Goal: Transaction & Acquisition: Book appointment/travel/reservation

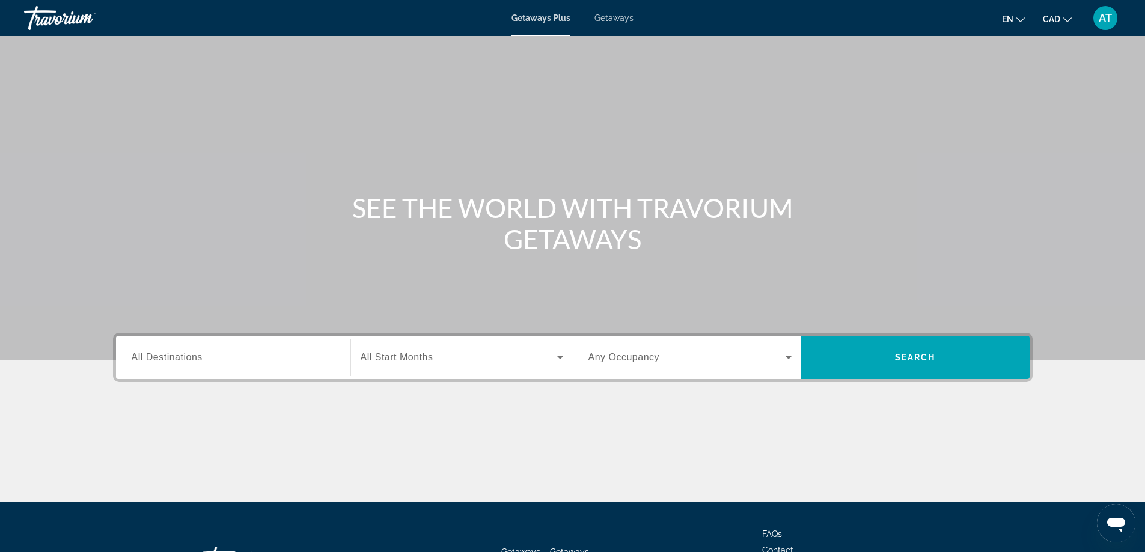
click at [614, 20] on span "Getaways" at bounding box center [613, 18] width 39 height 10
click at [198, 358] on span "All Destinations" at bounding box center [167, 357] width 71 height 10
click at [198, 358] on input "Destination All Destinations" at bounding box center [233, 358] width 203 height 14
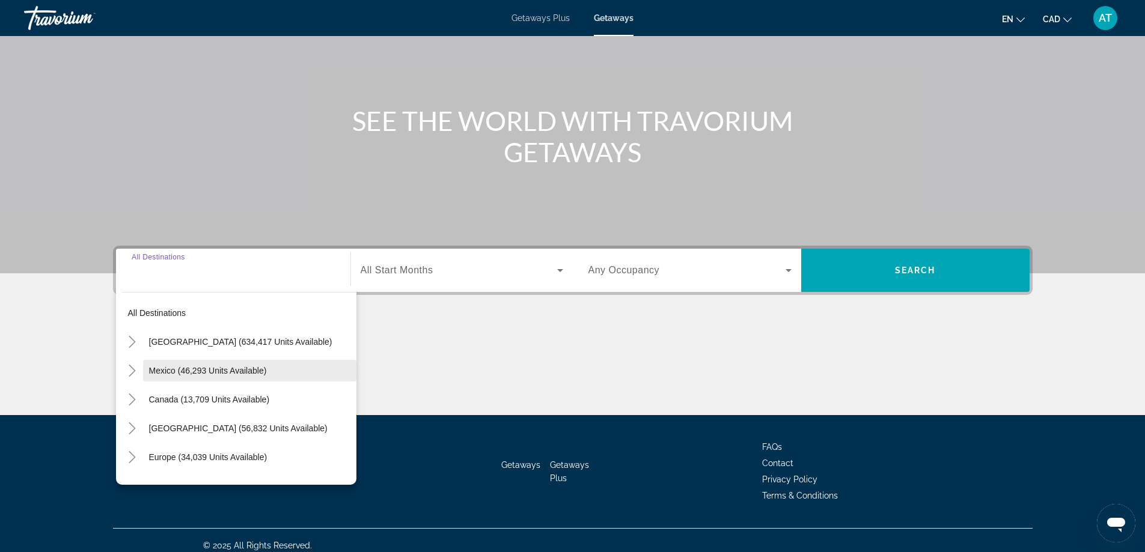
scroll to position [97, 0]
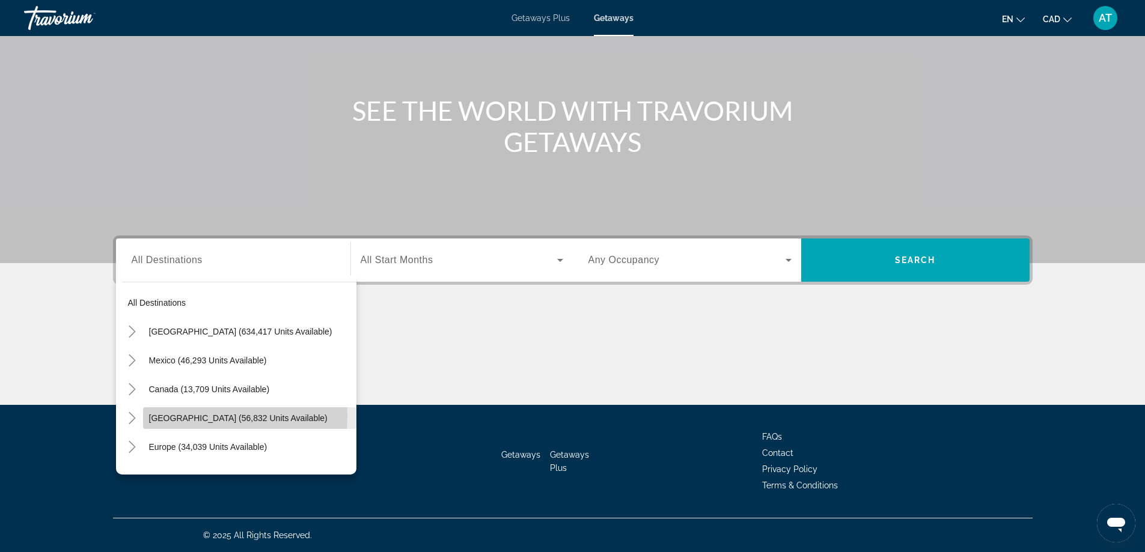
click at [166, 415] on span "Caribbean & Atlantic Islands (56,832 units available)" at bounding box center [238, 418] width 178 height 10
type input "**********"
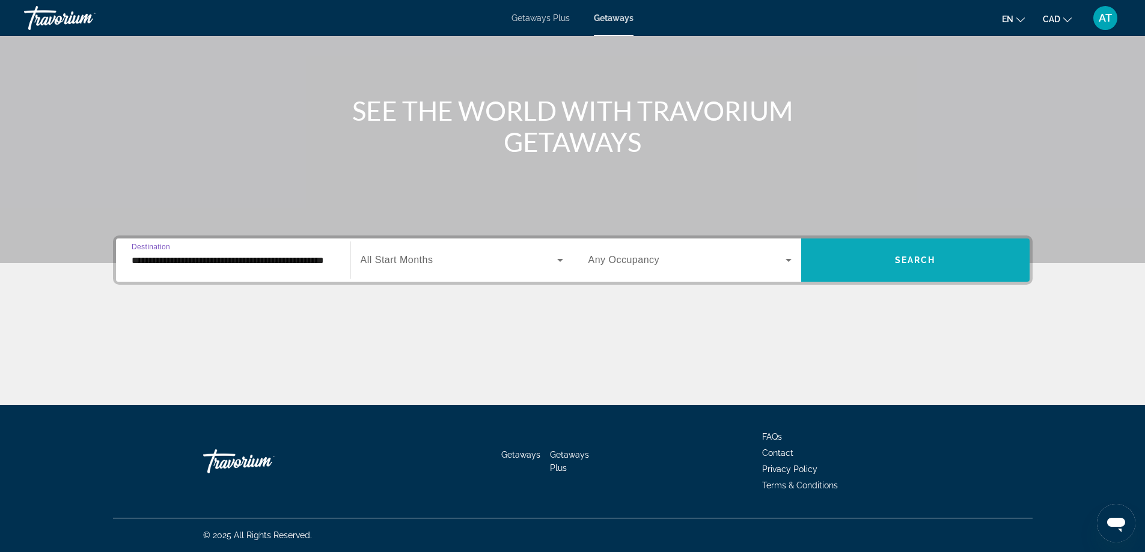
click at [894, 251] on span "Search widget" at bounding box center [915, 260] width 228 height 29
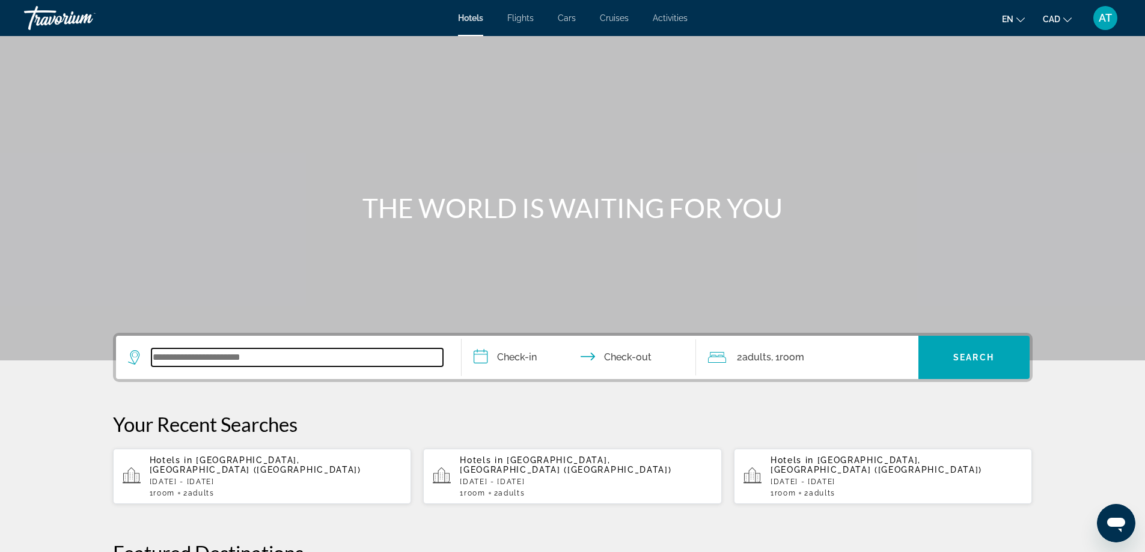
click at [189, 352] on input "Search widget" at bounding box center [296, 358] width 291 height 18
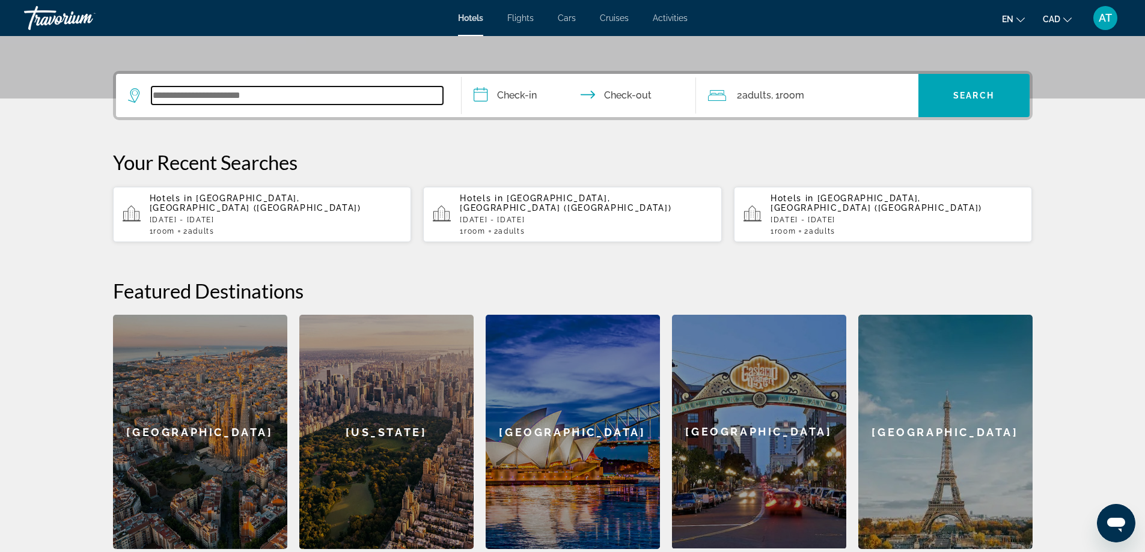
scroll to position [294, 0]
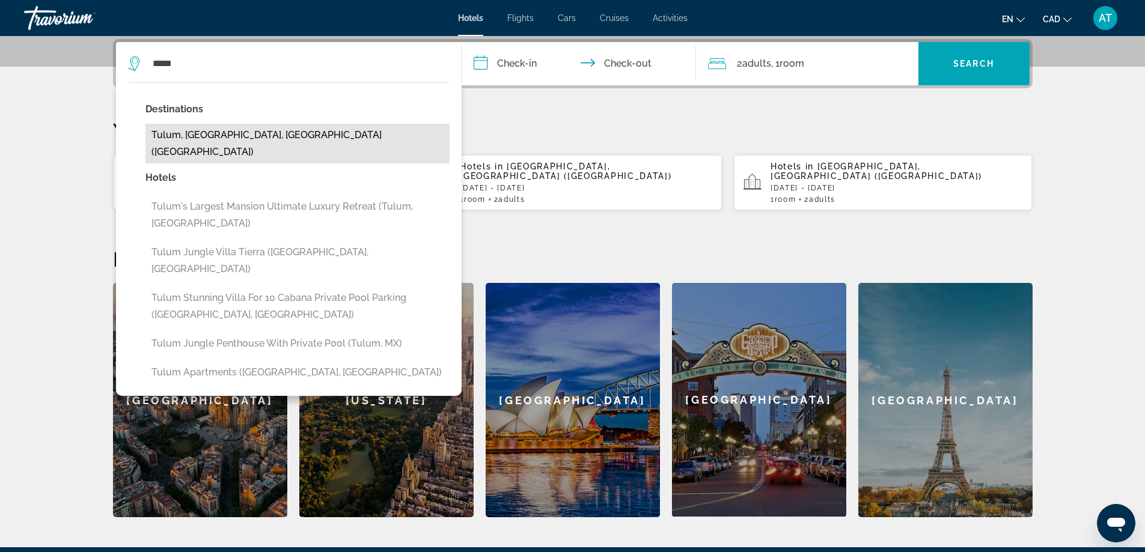
click at [248, 137] on button "Tulum, [GEOGRAPHIC_DATA], [GEOGRAPHIC_DATA] ([GEOGRAPHIC_DATA])" at bounding box center [297, 144] width 304 height 40
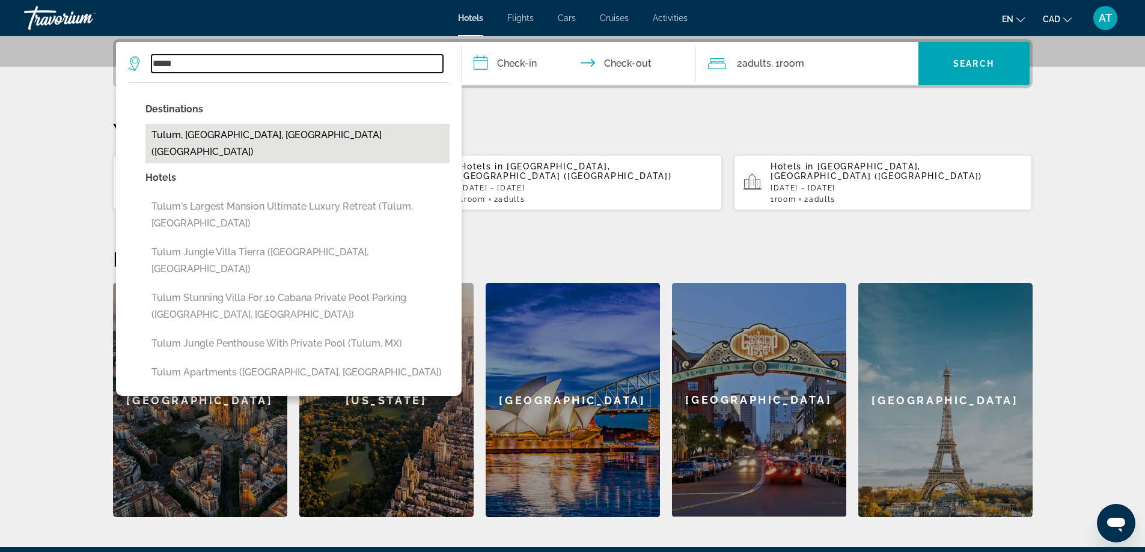
type input "**********"
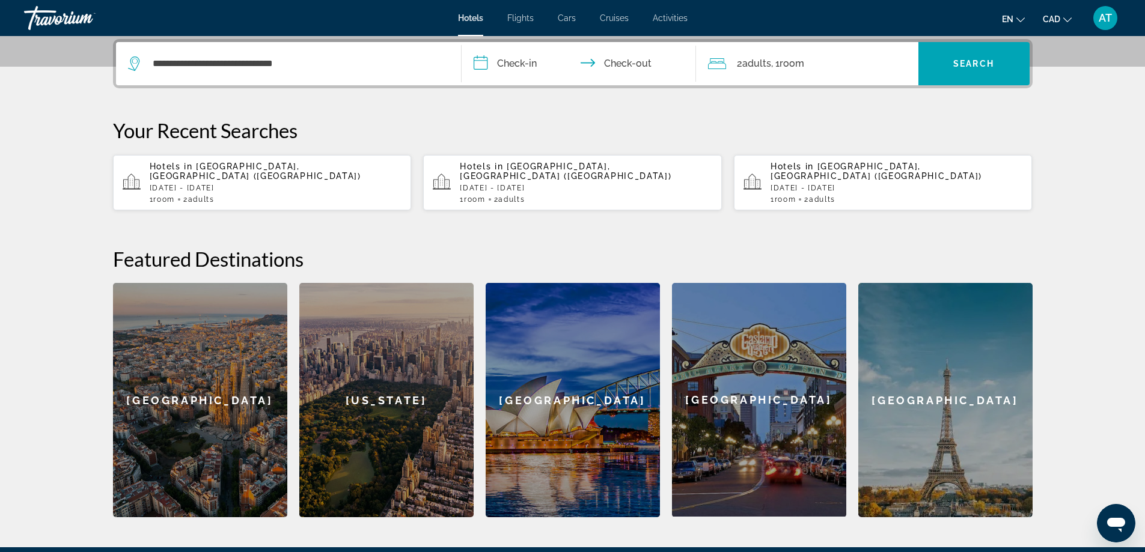
click at [503, 59] on input "**********" at bounding box center [581, 65] width 239 height 47
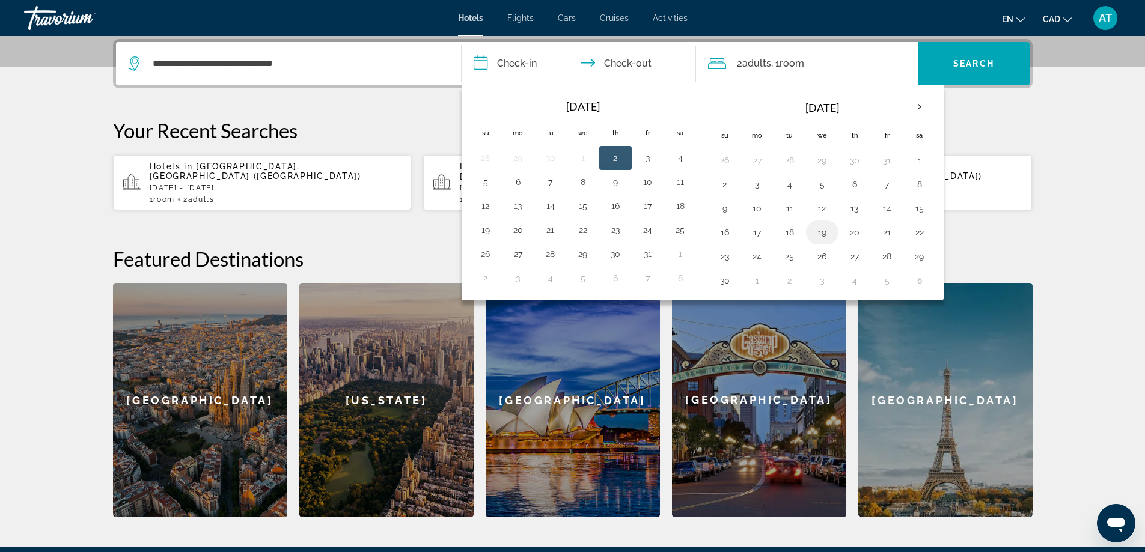
click at [821, 230] on button "19" at bounding box center [822, 232] width 19 height 17
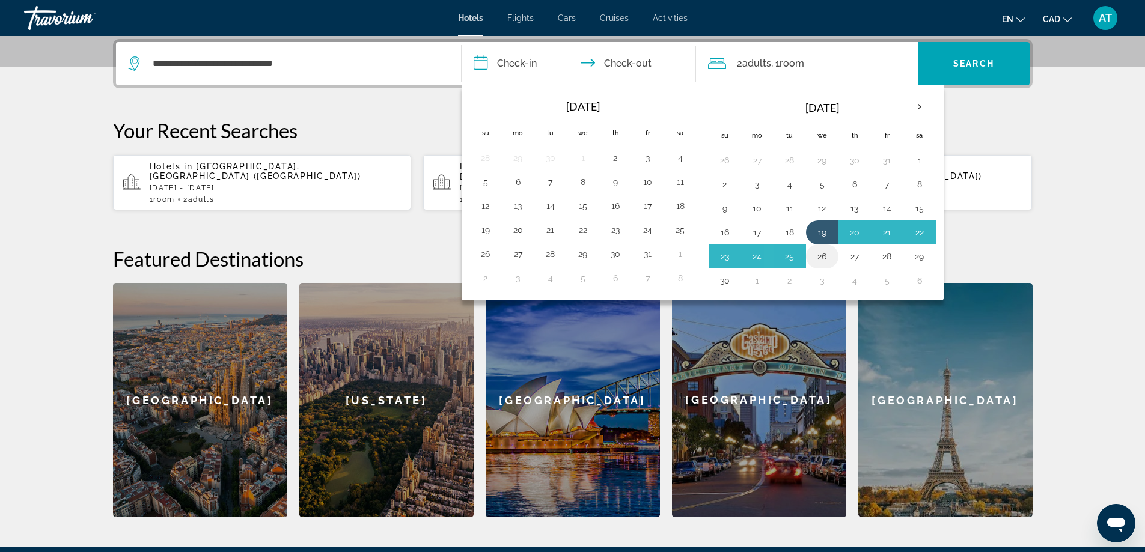
click at [822, 260] on button "26" at bounding box center [822, 256] width 19 height 17
type input "**********"
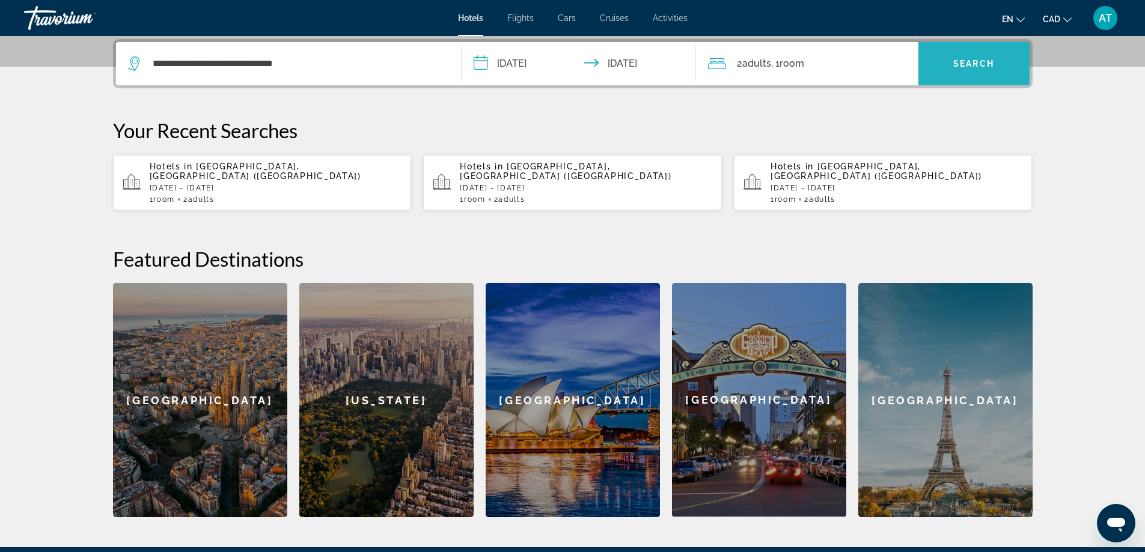
click at [998, 58] on span "Search widget" at bounding box center [973, 63] width 111 height 29
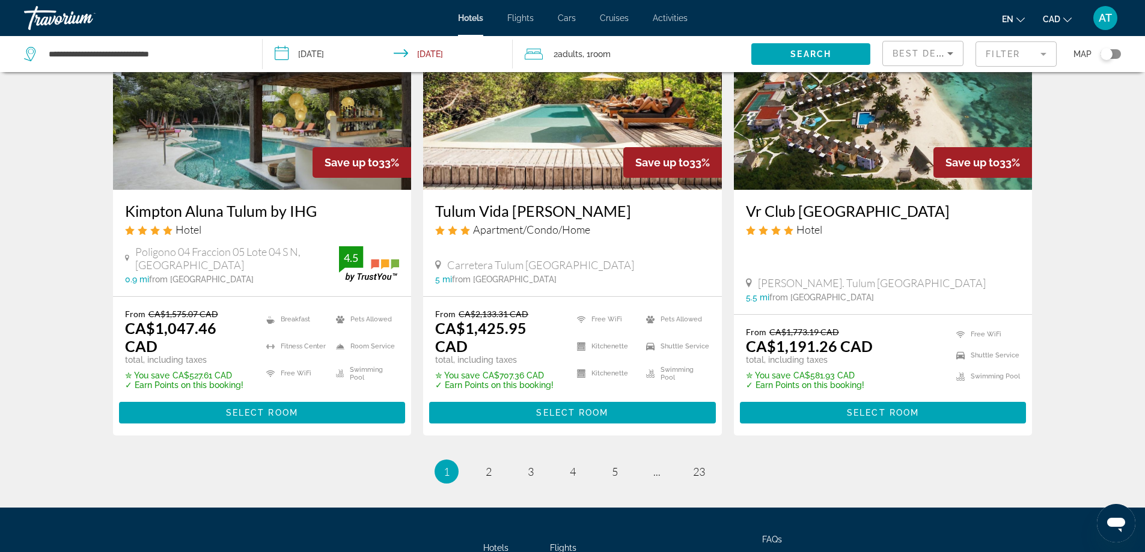
scroll to position [1550, 0]
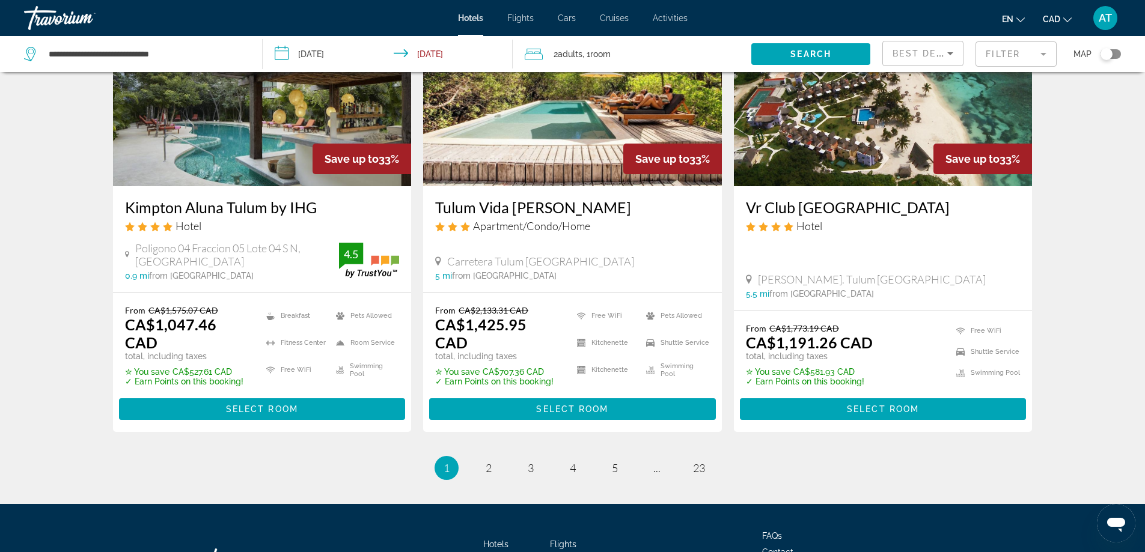
click at [933, 58] on span "Best Deals" at bounding box center [923, 54] width 63 height 10
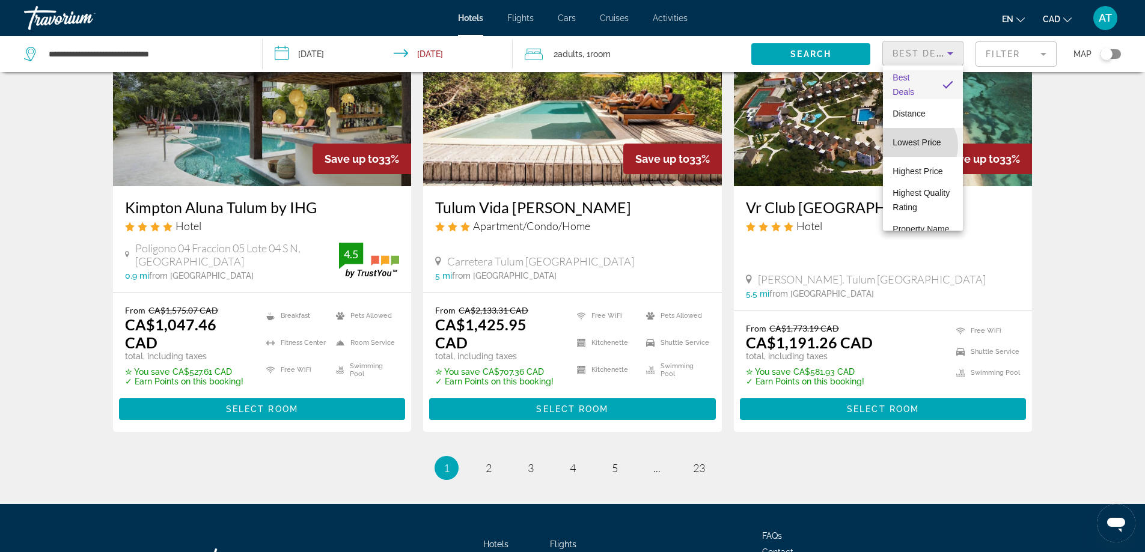
click at [917, 145] on span "Lowest Price" at bounding box center [916, 143] width 48 height 10
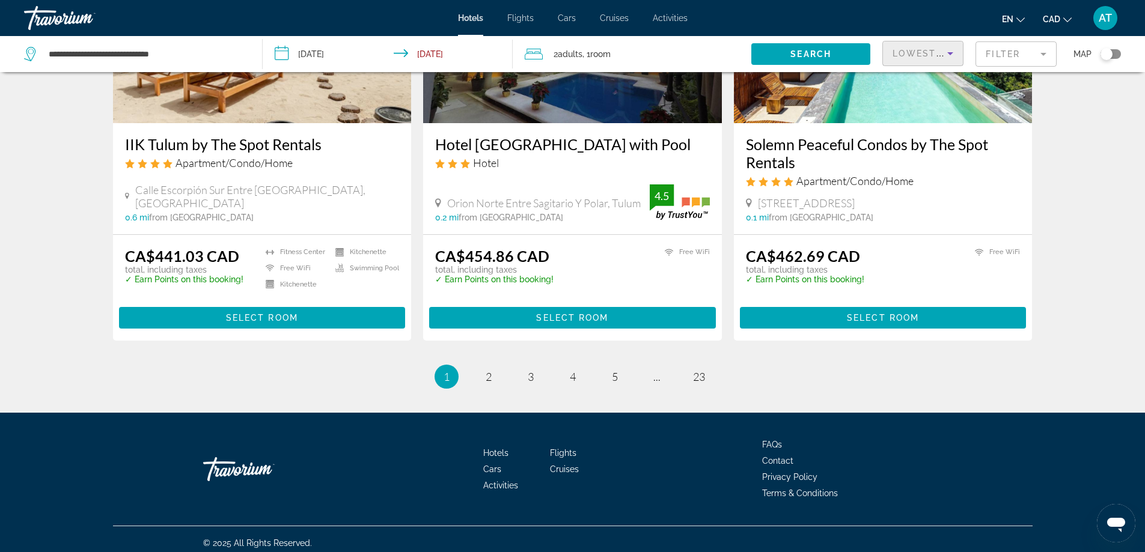
scroll to position [1496, 0]
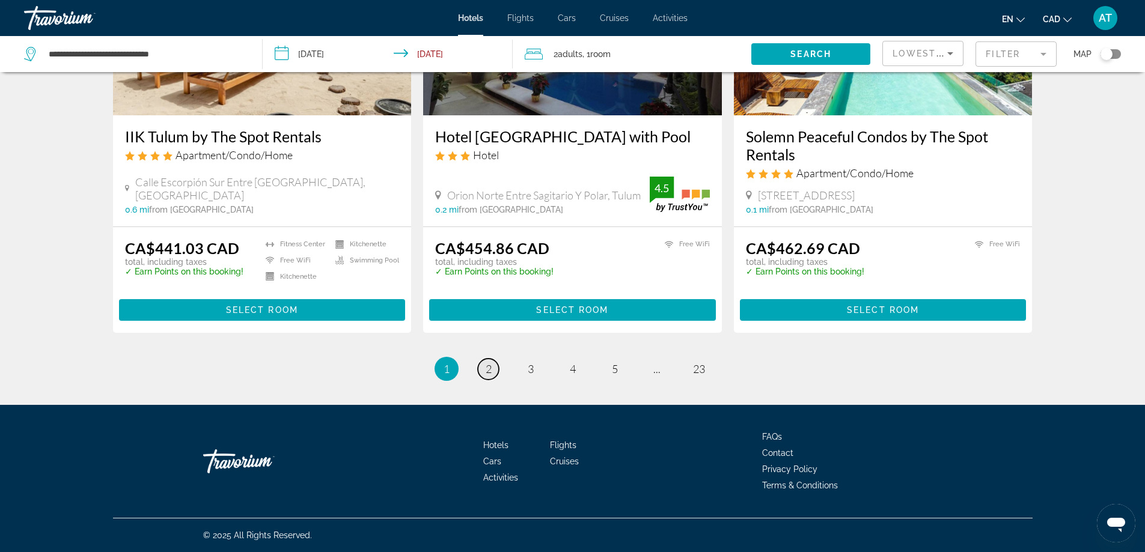
click at [488, 367] on span "2" at bounding box center [489, 368] width 6 height 13
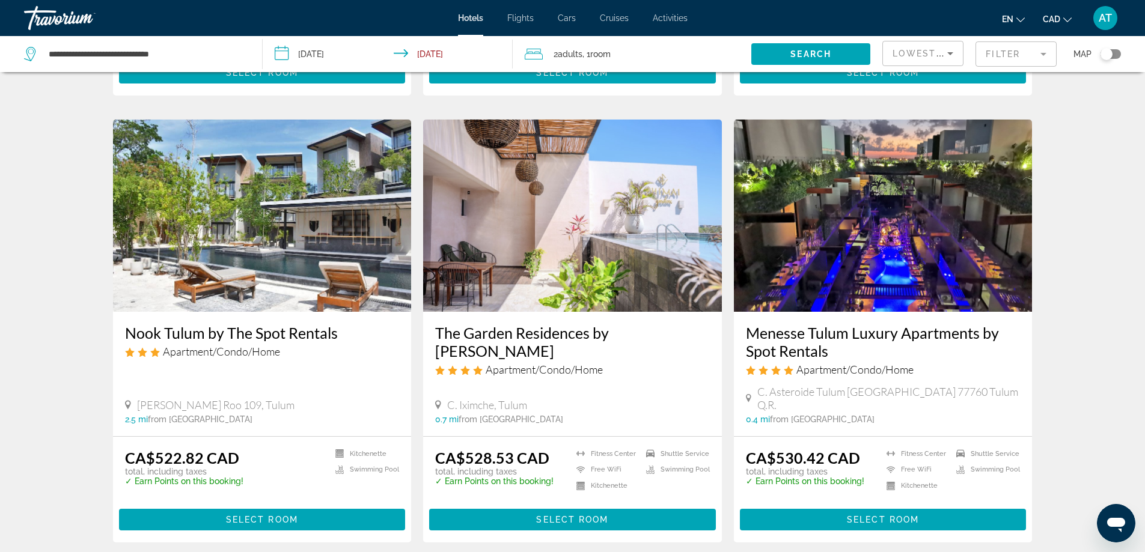
scroll to position [1442, 0]
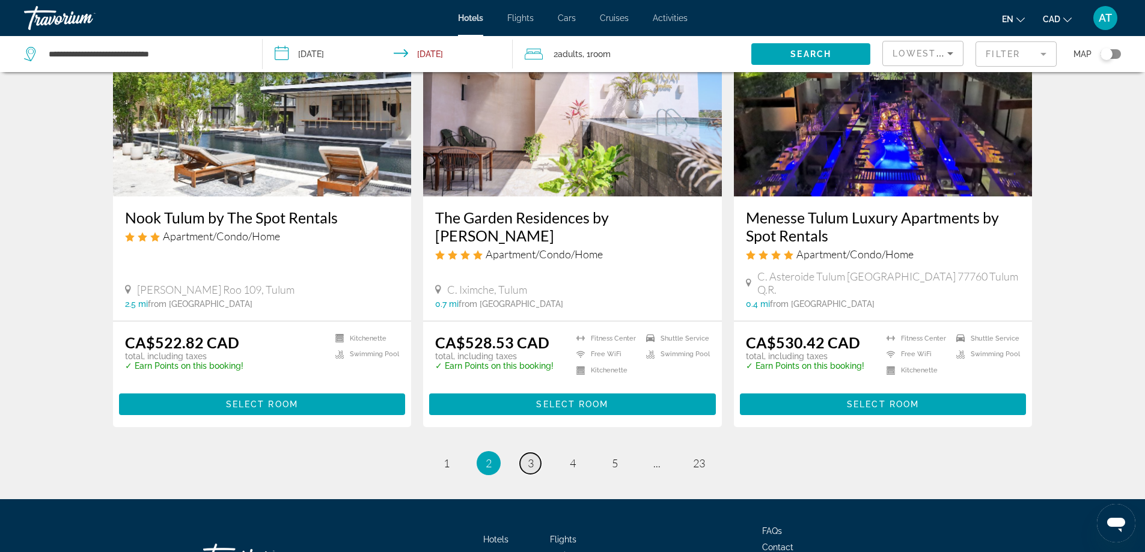
click at [530, 461] on span "3" at bounding box center [531, 463] width 6 height 13
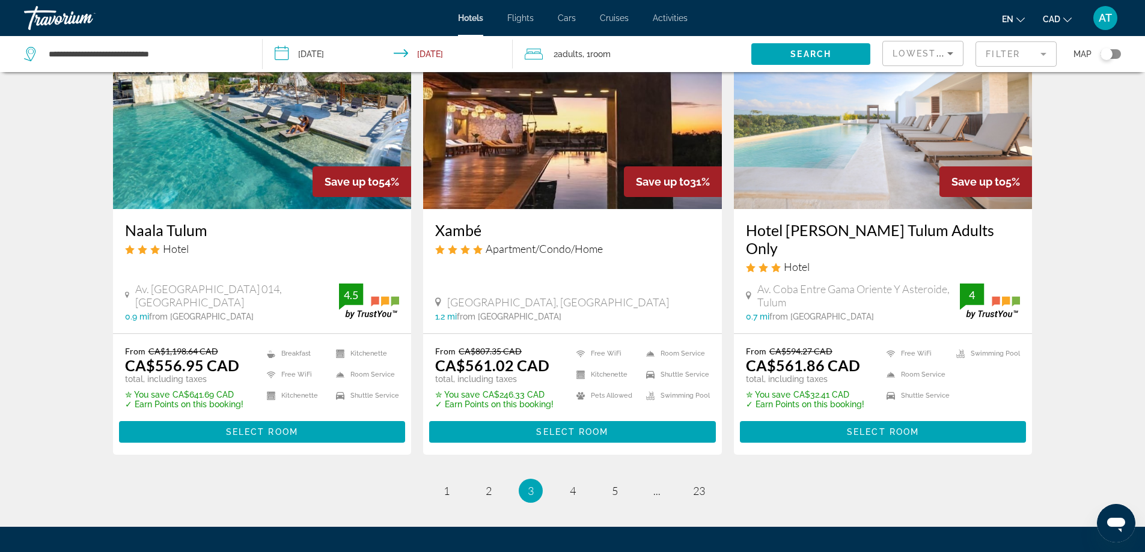
scroll to position [1442, 0]
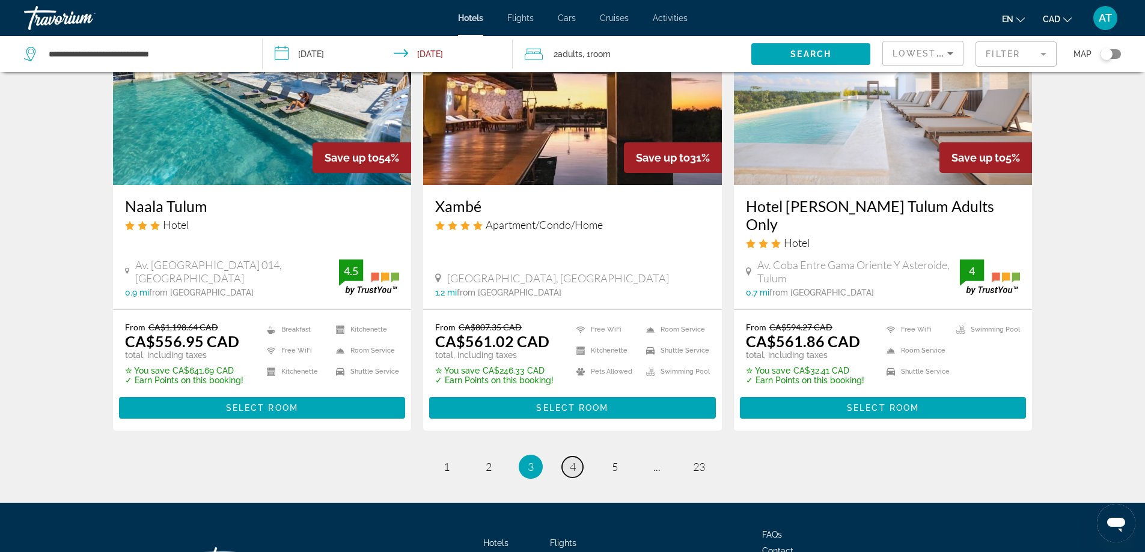
click at [568, 457] on link "page 4" at bounding box center [572, 467] width 21 height 21
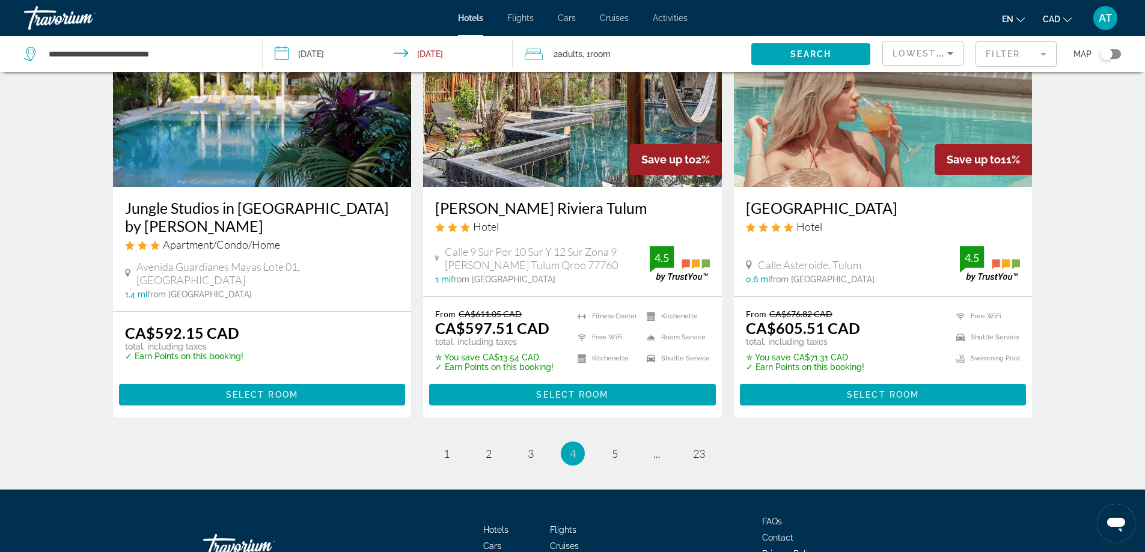
scroll to position [1442, 0]
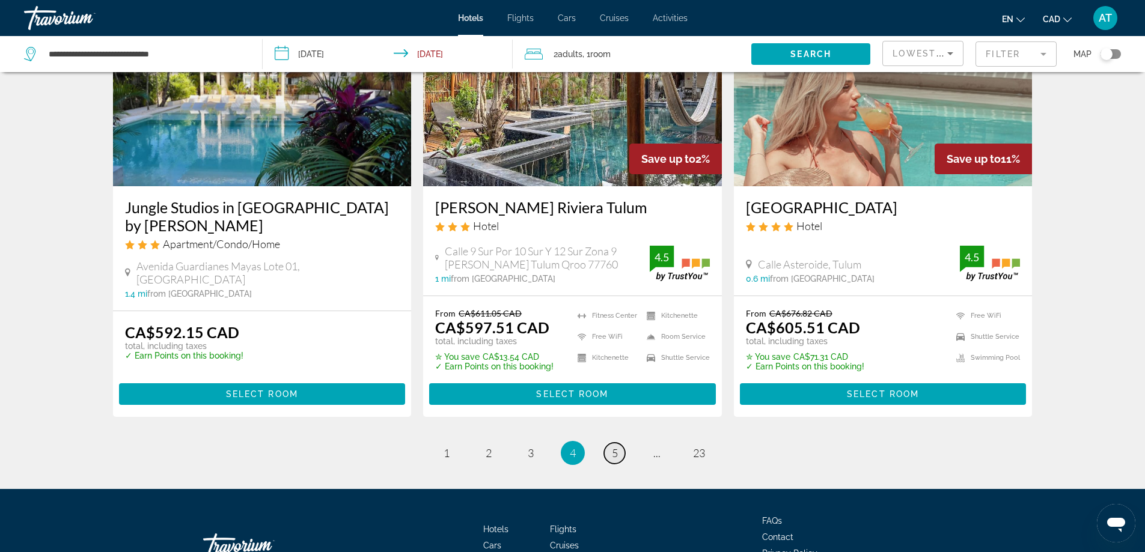
click at [618, 443] on link "page 5" at bounding box center [614, 453] width 21 height 21
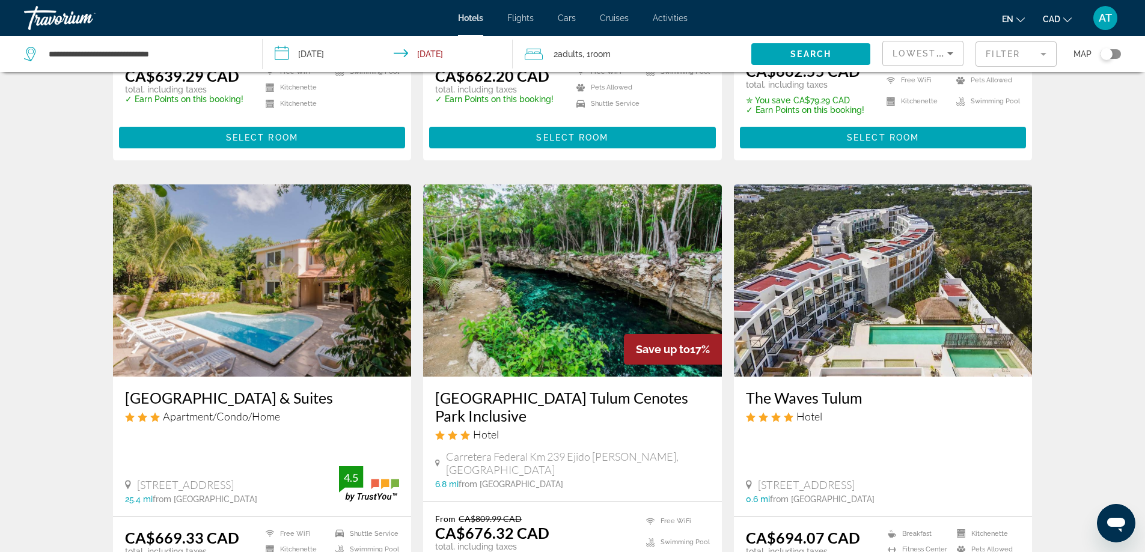
scroll to position [1502, 0]
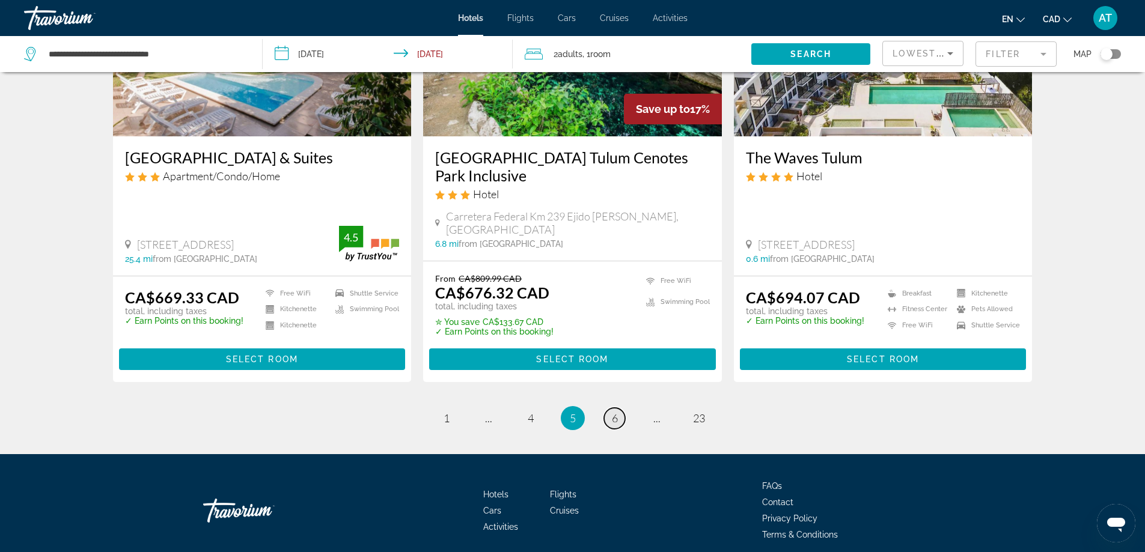
click at [611, 408] on link "page 6" at bounding box center [614, 418] width 21 height 21
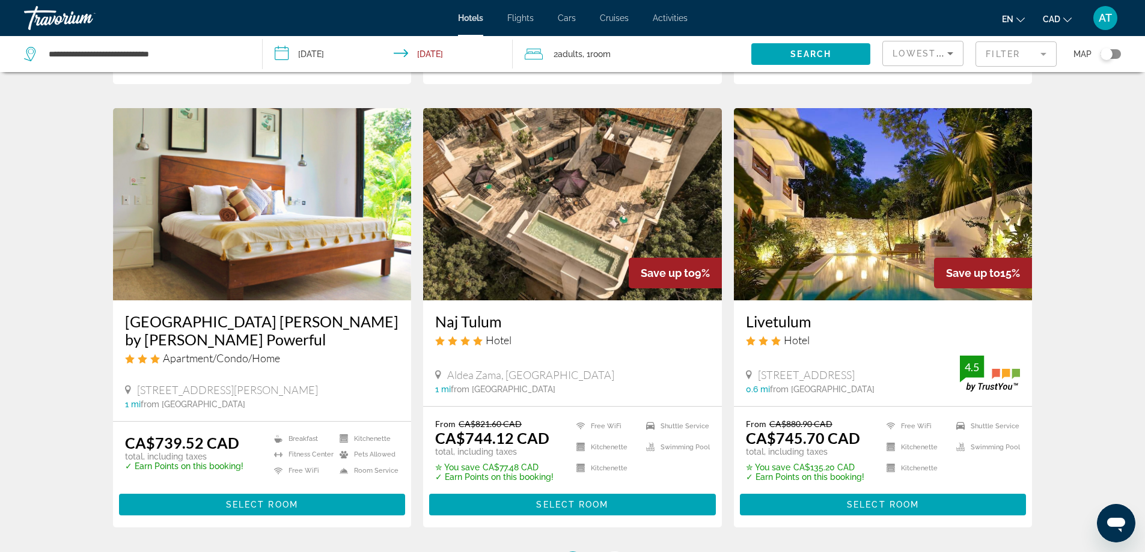
scroll to position [1382, 0]
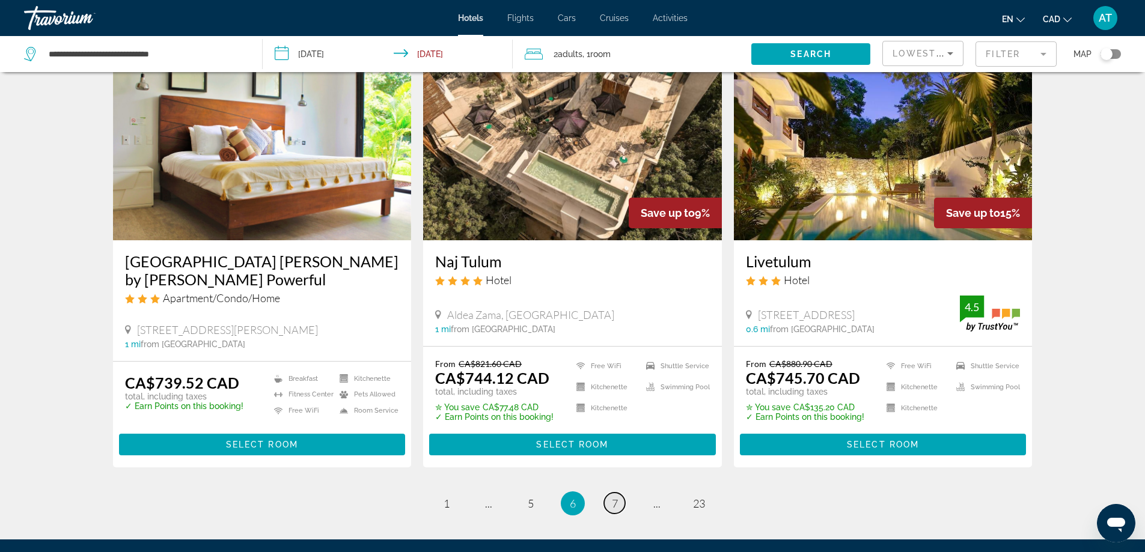
click at [609, 493] on link "page 7" at bounding box center [614, 503] width 21 height 21
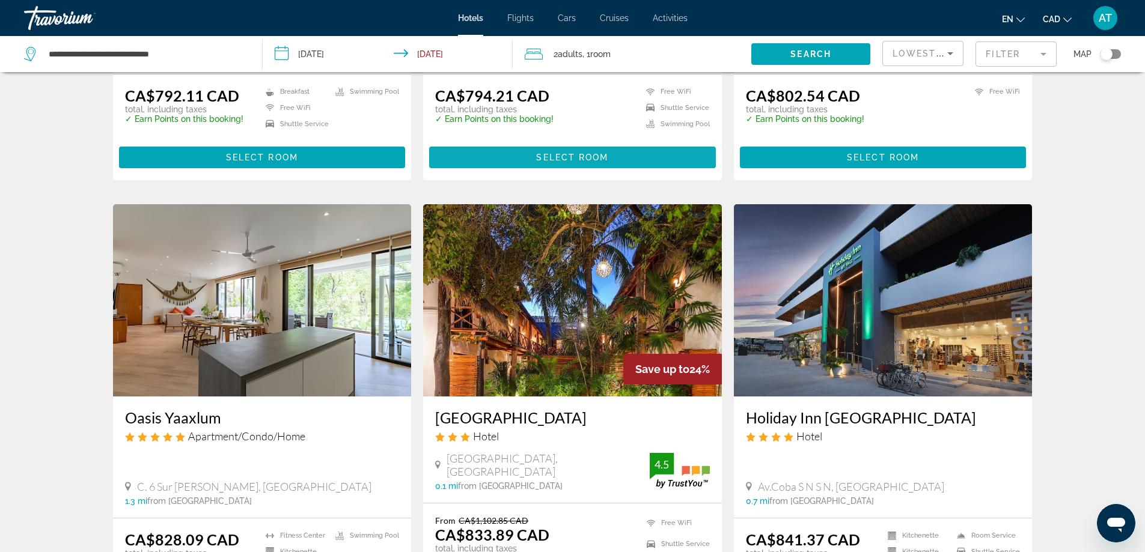
scroll to position [1502, 0]
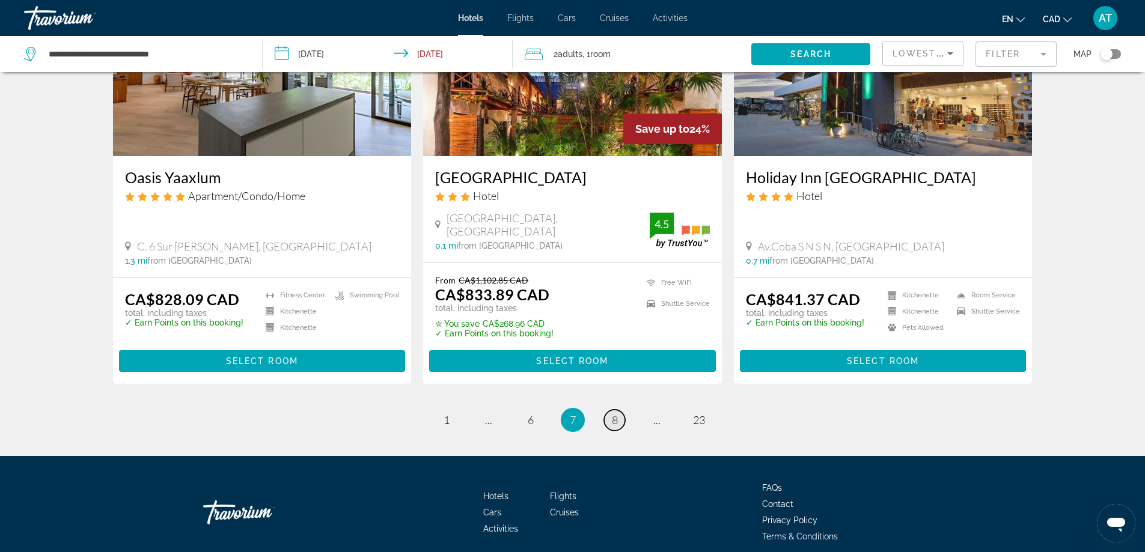
click at [616, 413] on span "8" at bounding box center [615, 419] width 6 height 13
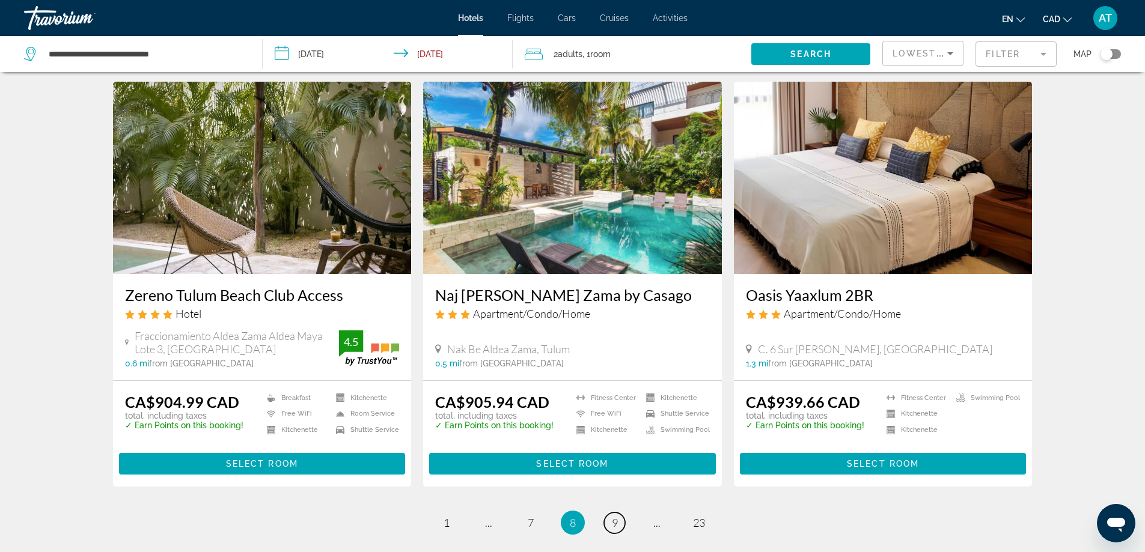
scroll to position [1382, 0]
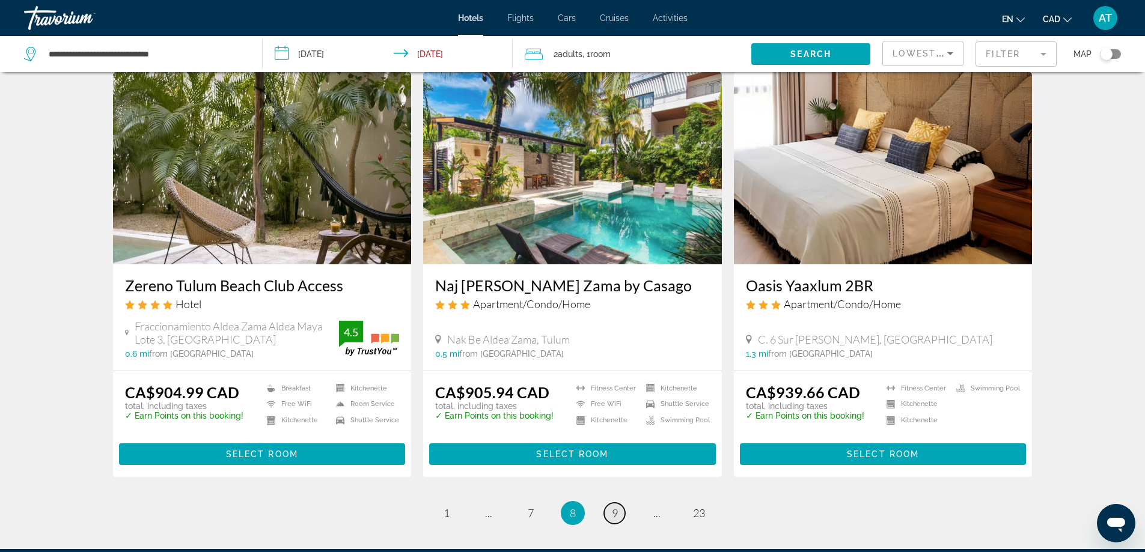
click at [618, 503] on link "page 9" at bounding box center [614, 513] width 21 height 21
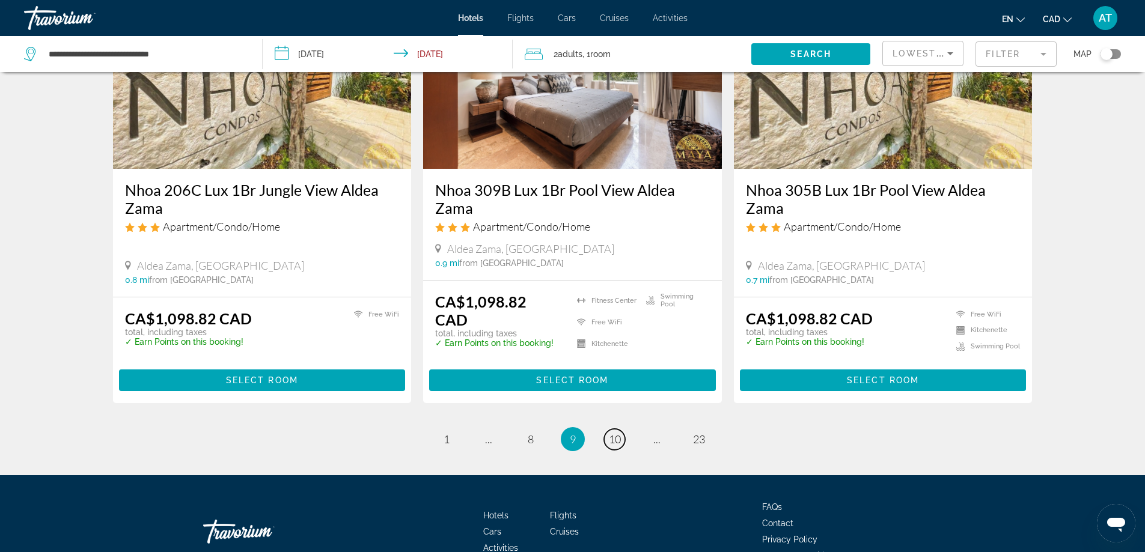
scroll to position [1517, 0]
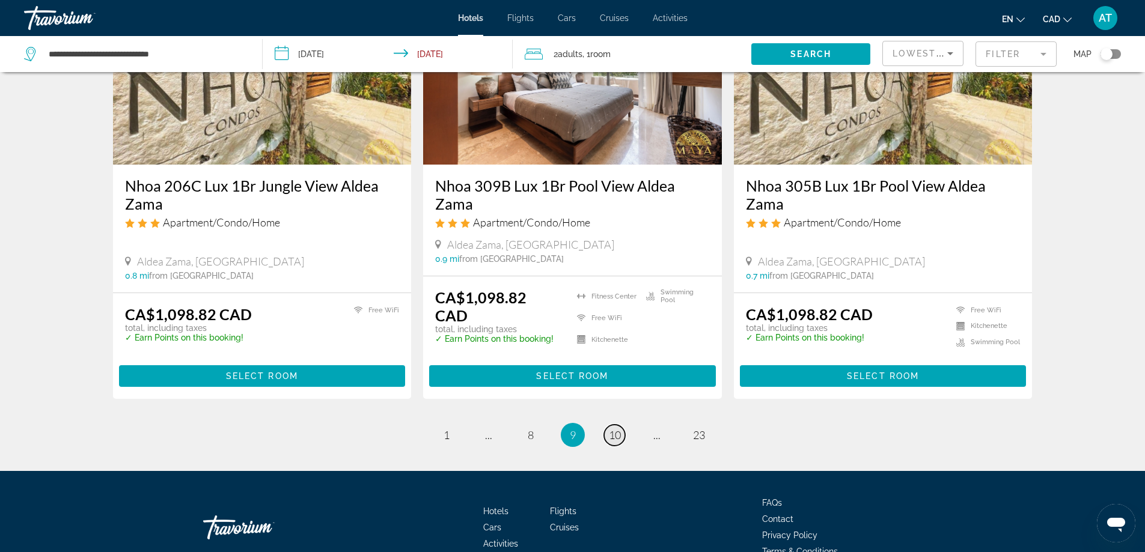
click at [612, 428] on span "10" at bounding box center [615, 434] width 12 height 13
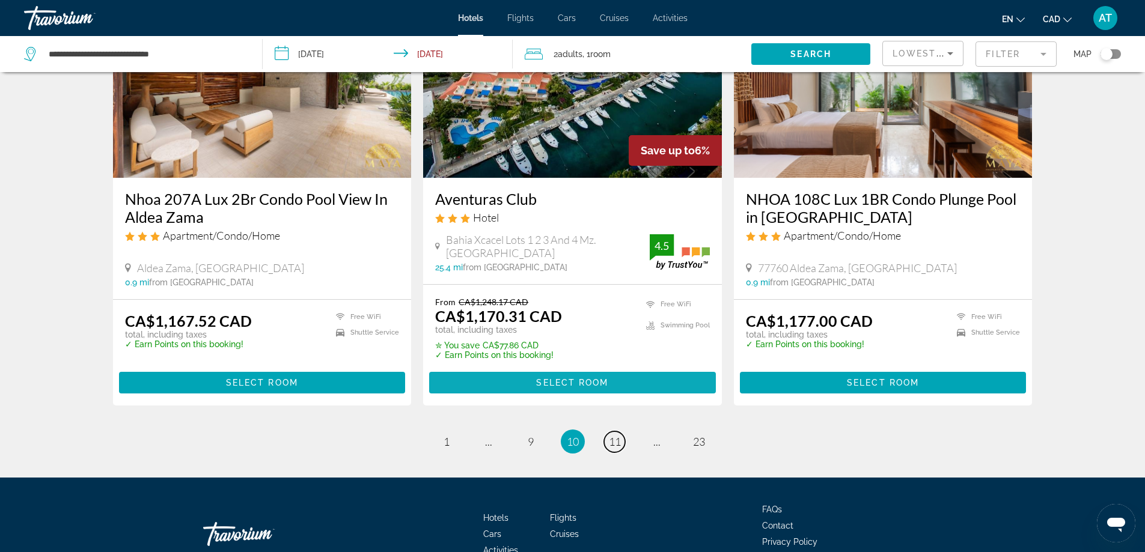
scroll to position [1540, 0]
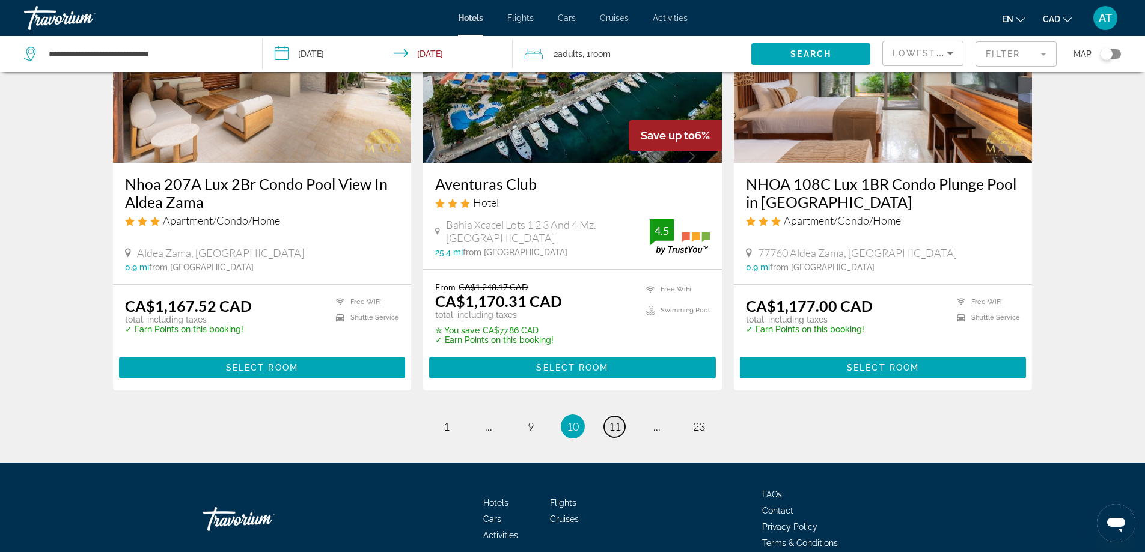
click at [617, 420] on span "11" at bounding box center [615, 426] width 12 height 13
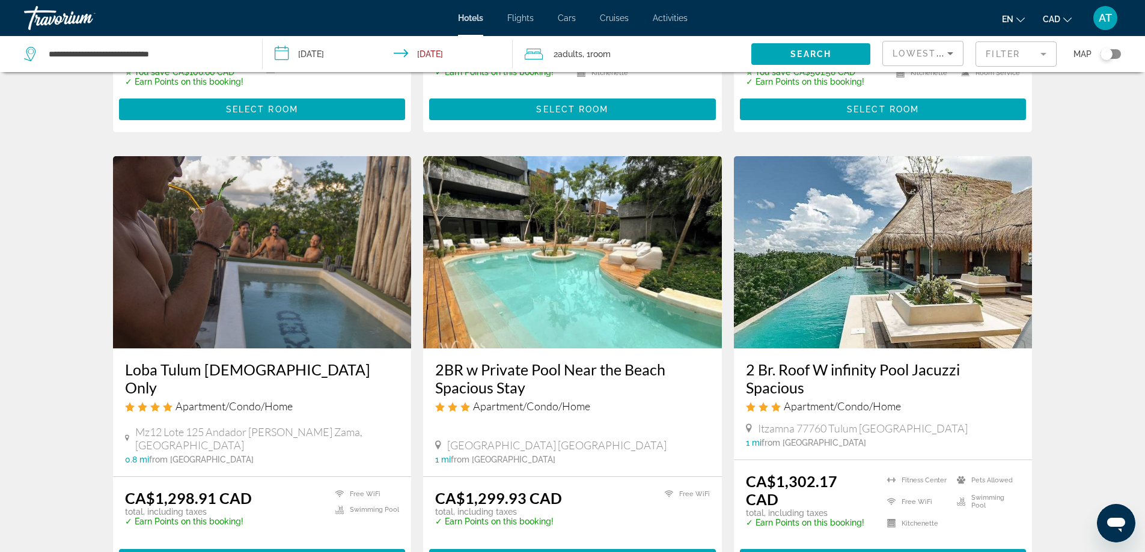
scroll to position [1382, 0]
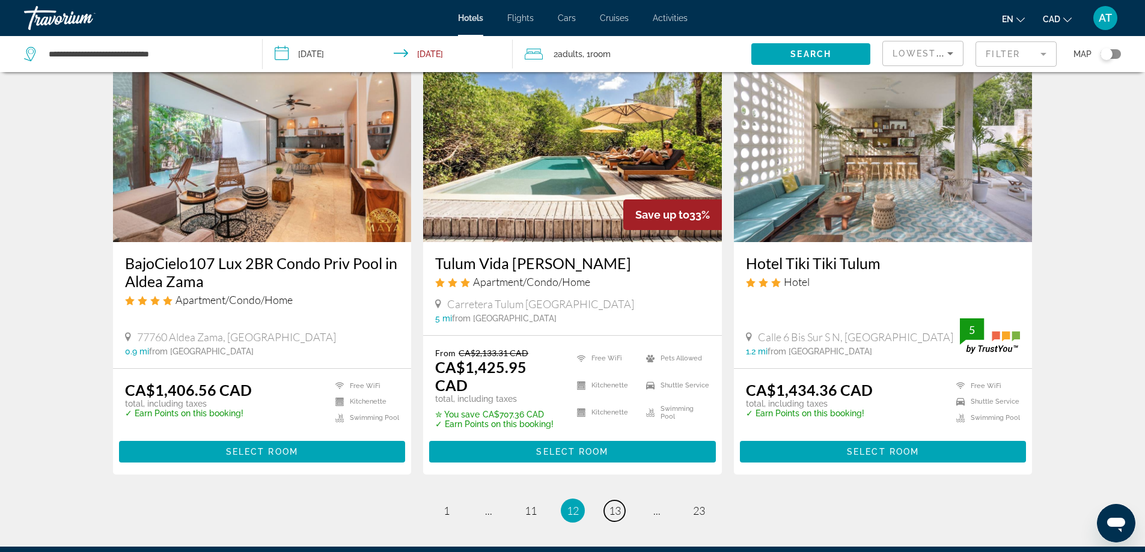
scroll to position [1442, 0]
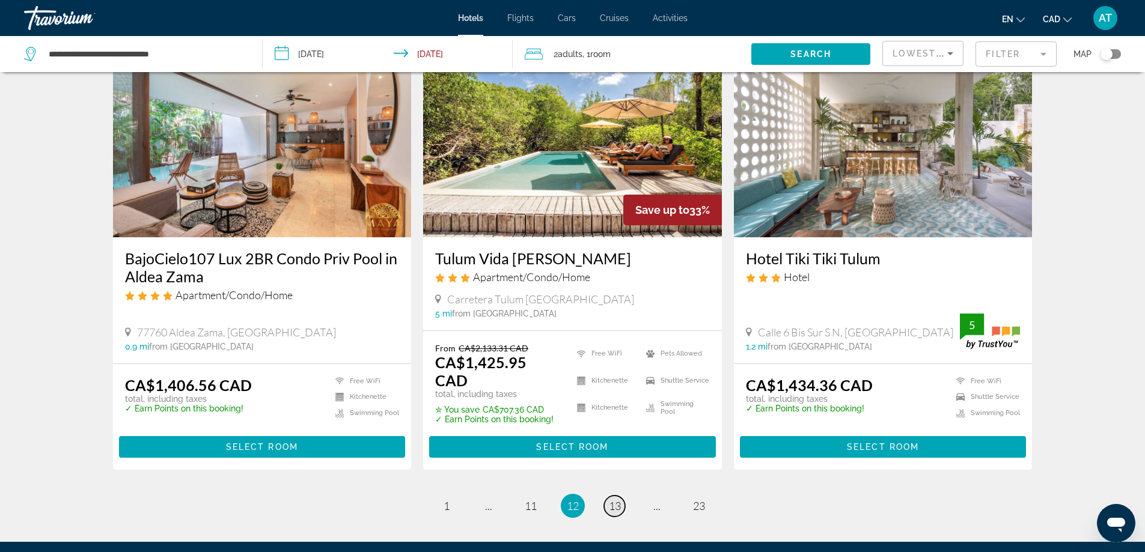
click at [614, 499] on span "13" at bounding box center [615, 505] width 12 height 13
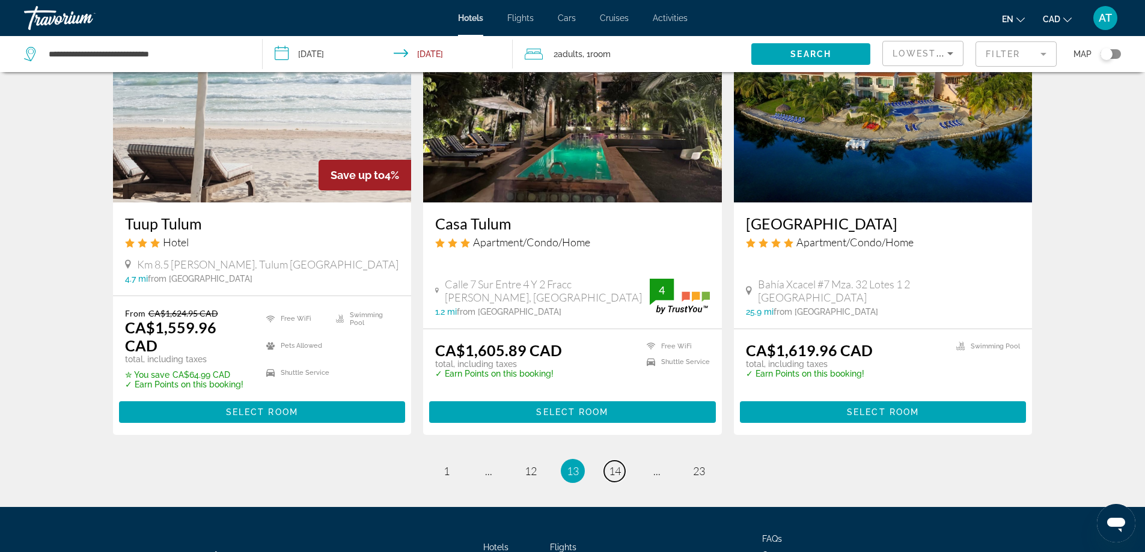
scroll to position [1509, 0]
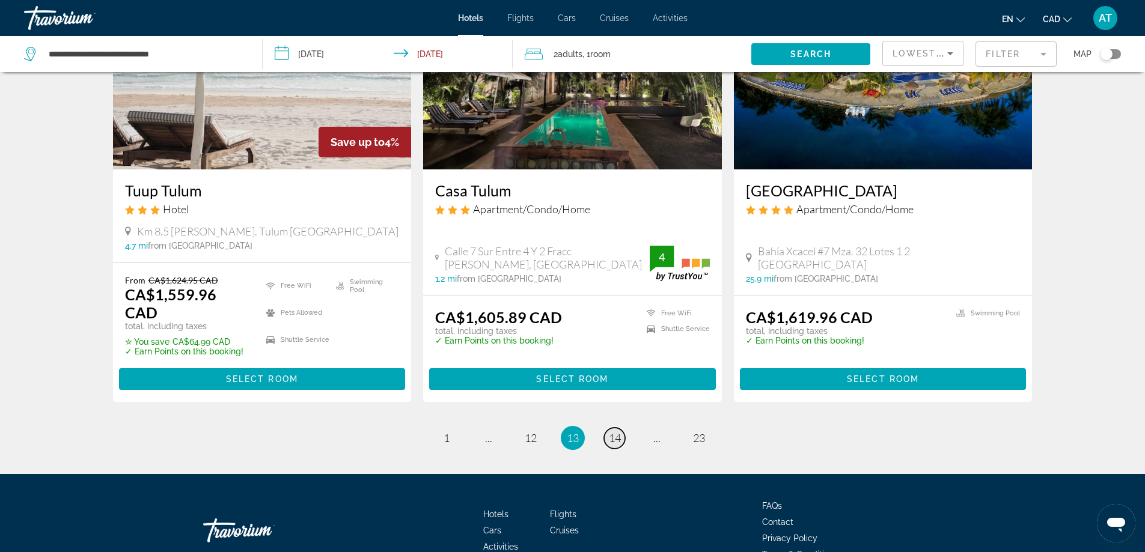
click at [615, 431] on span "14" at bounding box center [615, 437] width 12 height 13
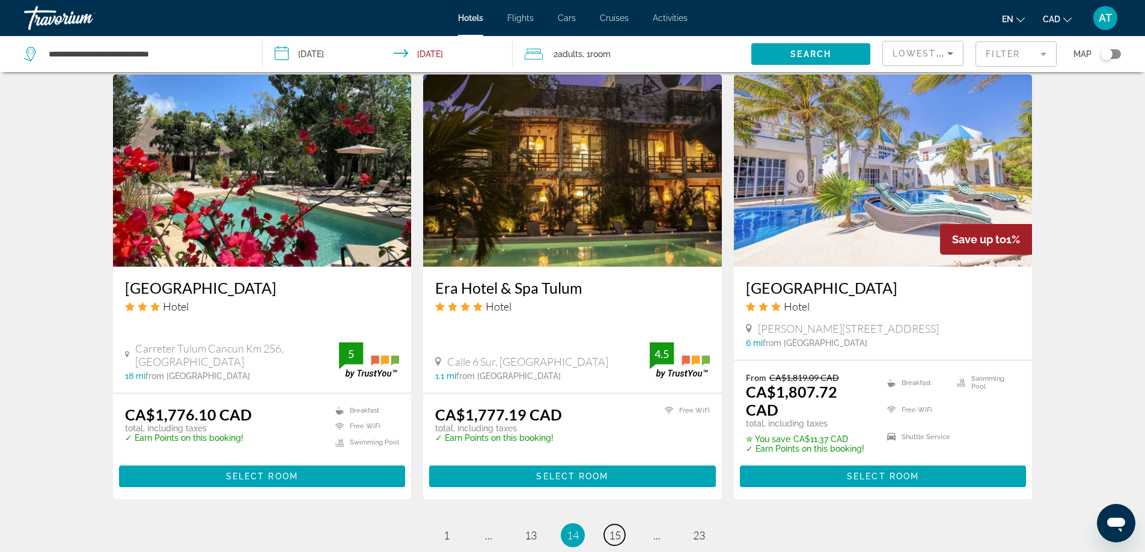
scroll to position [1442, 0]
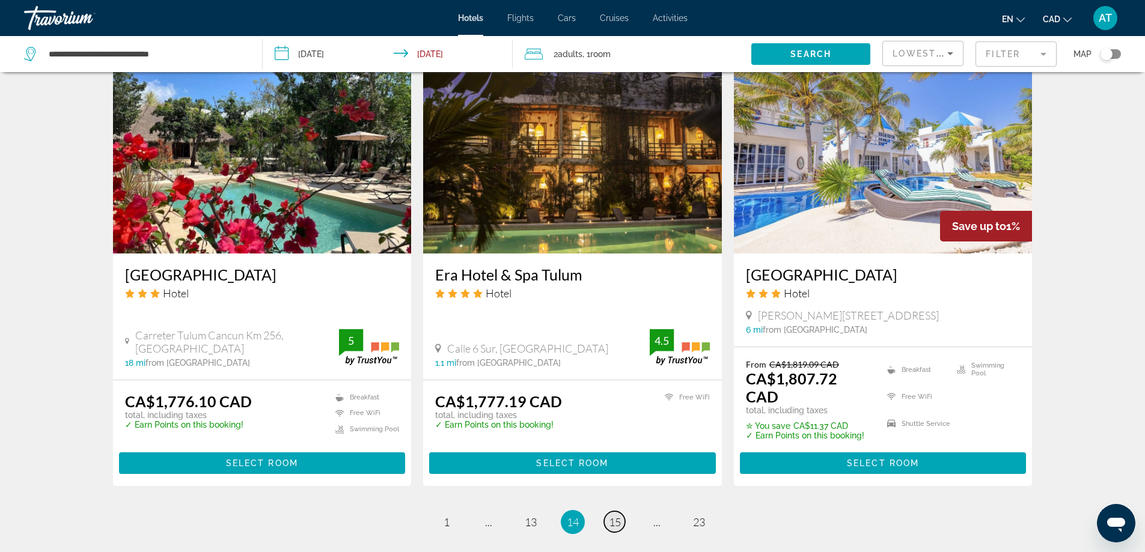
click at [612, 516] on span "15" at bounding box center [615, 522] width 12 height 13
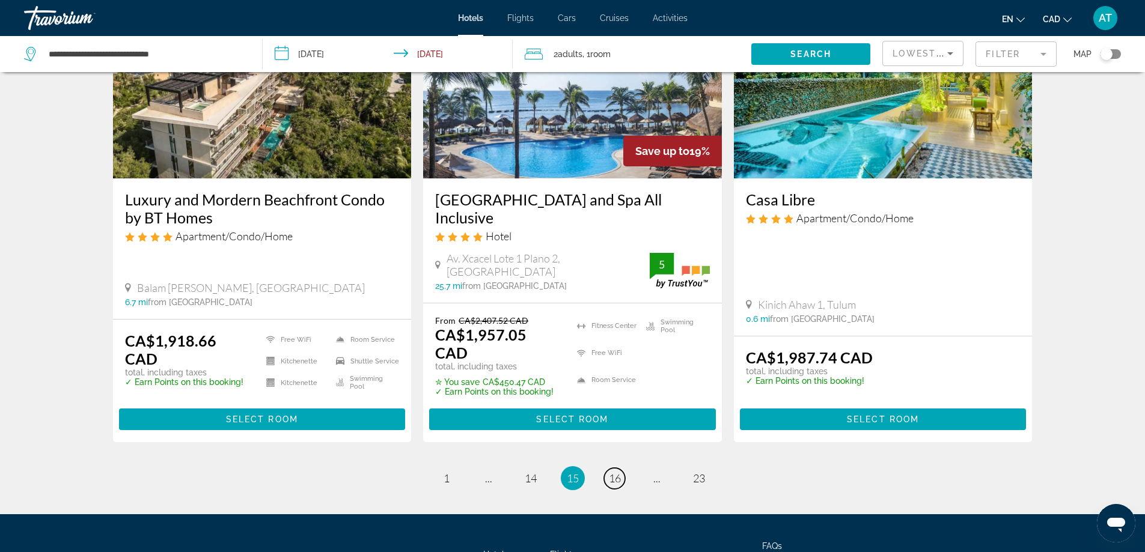
scroll to position [1555, 0]
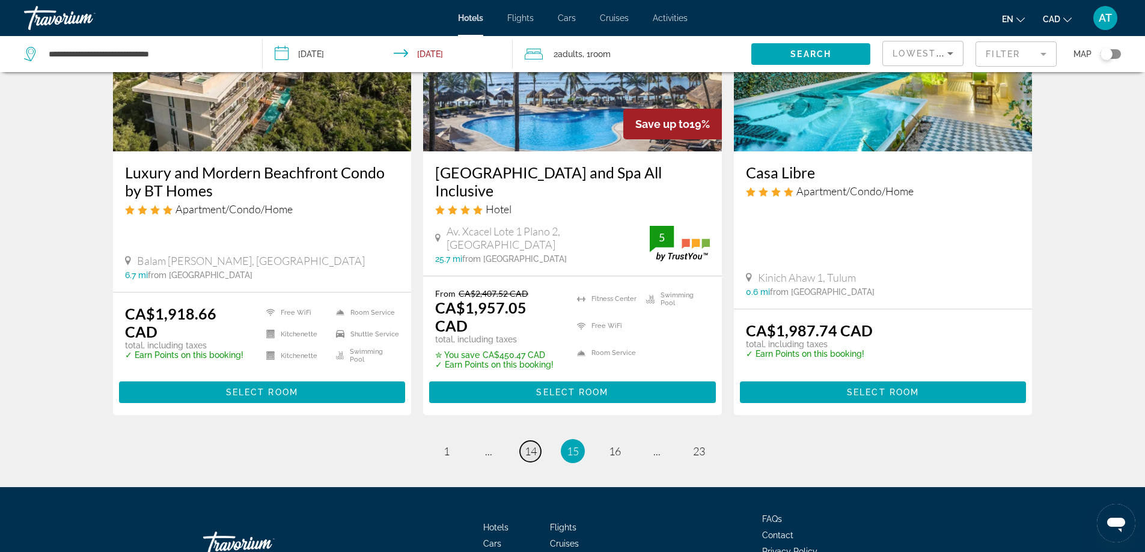
click at [529, 445] on span "14" at bounding box center [531, 451] width 12 height 13
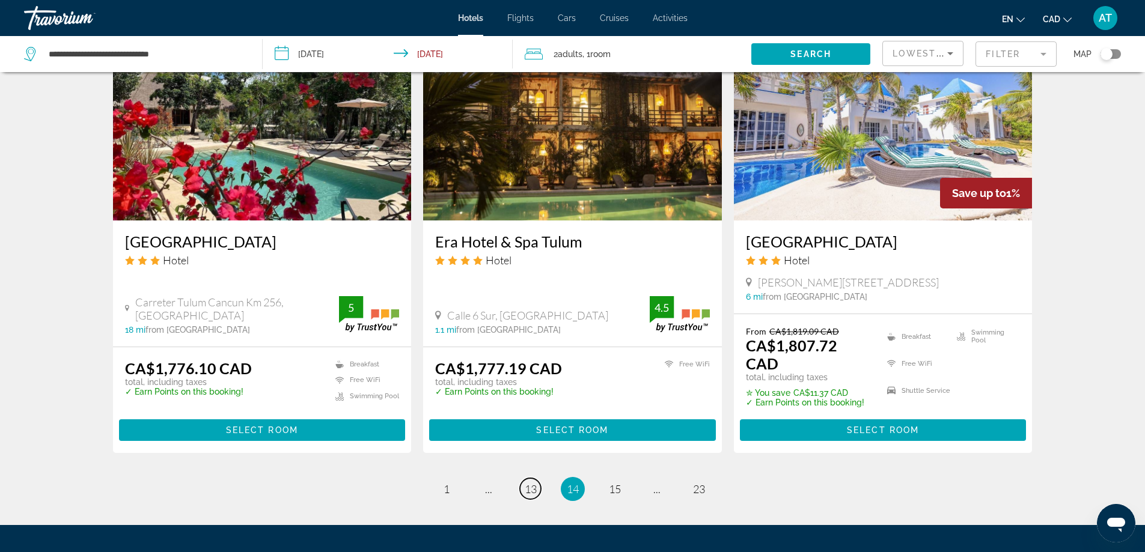
scroll to position [1506, 0]
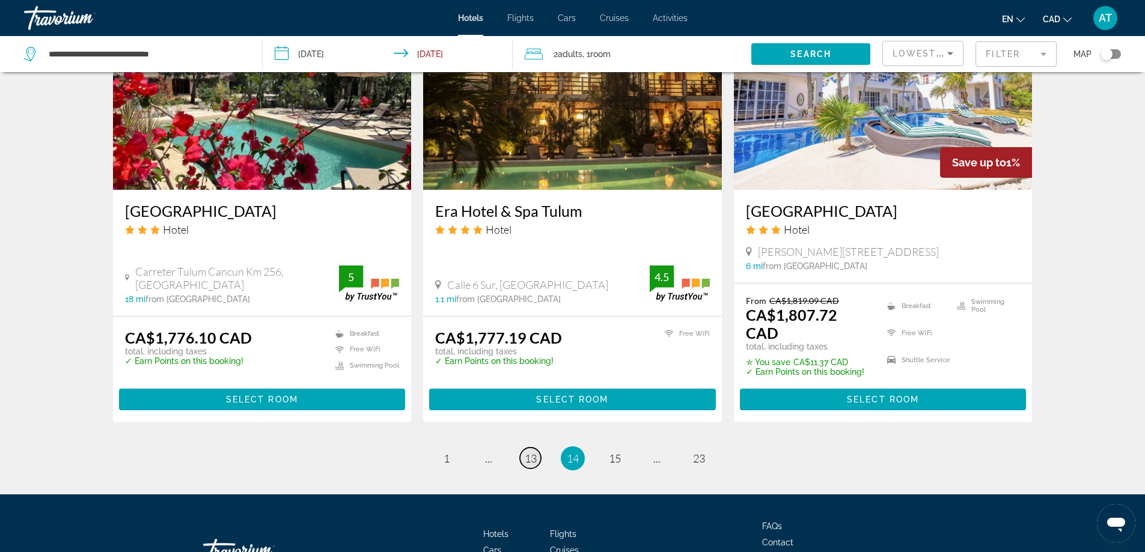
click at [530, 452] on span "13" at bounding box center [531, 458] width 12 height 13
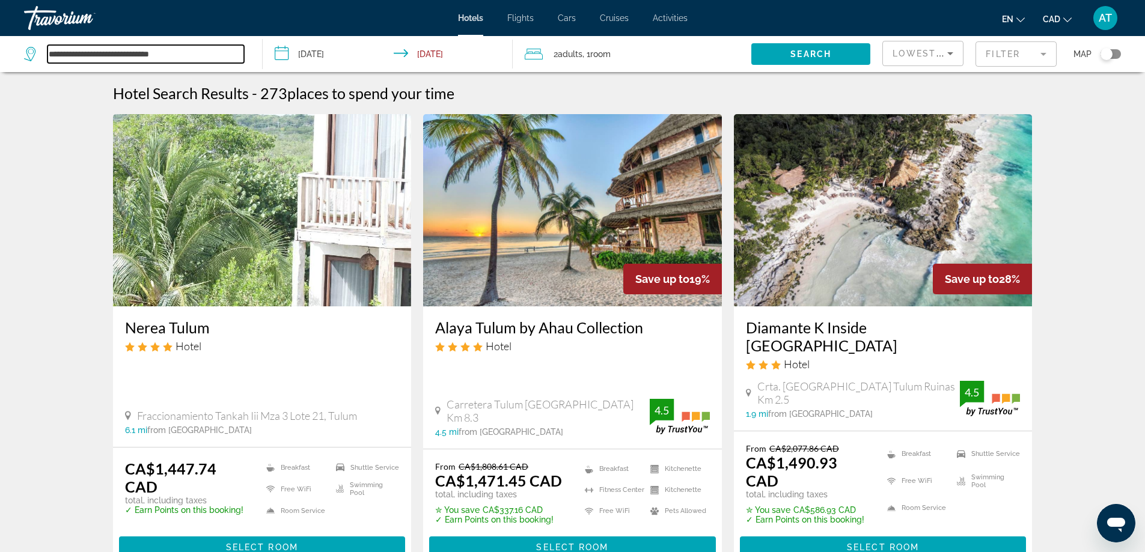
click at [104, 60] on input "**********" at bounding box center [145, 54] width 197 height 18
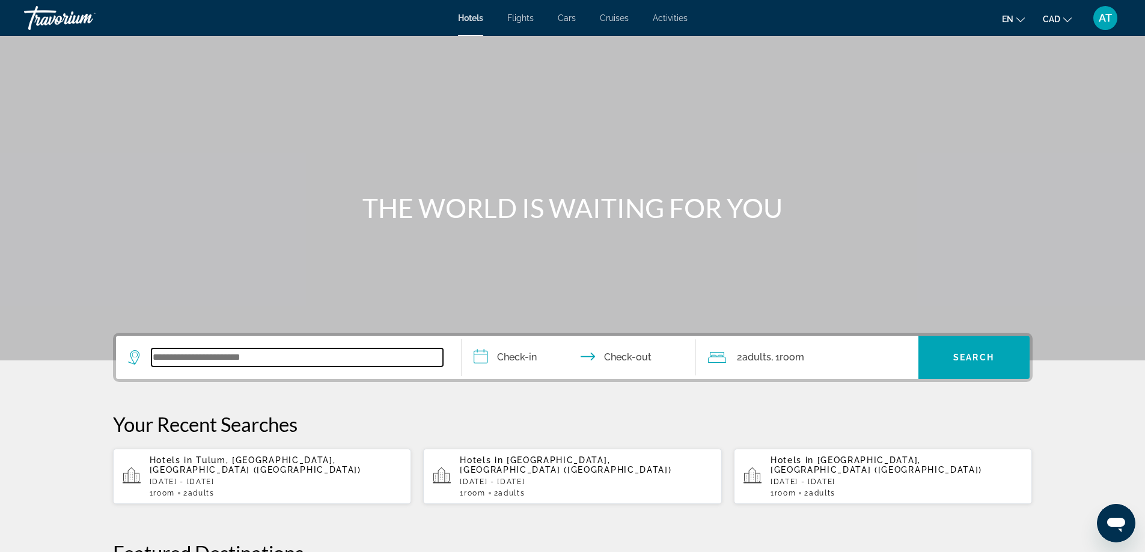
click at [218, 359] on input "Search widget" at bounding box center [296, 358] width 291 height 18
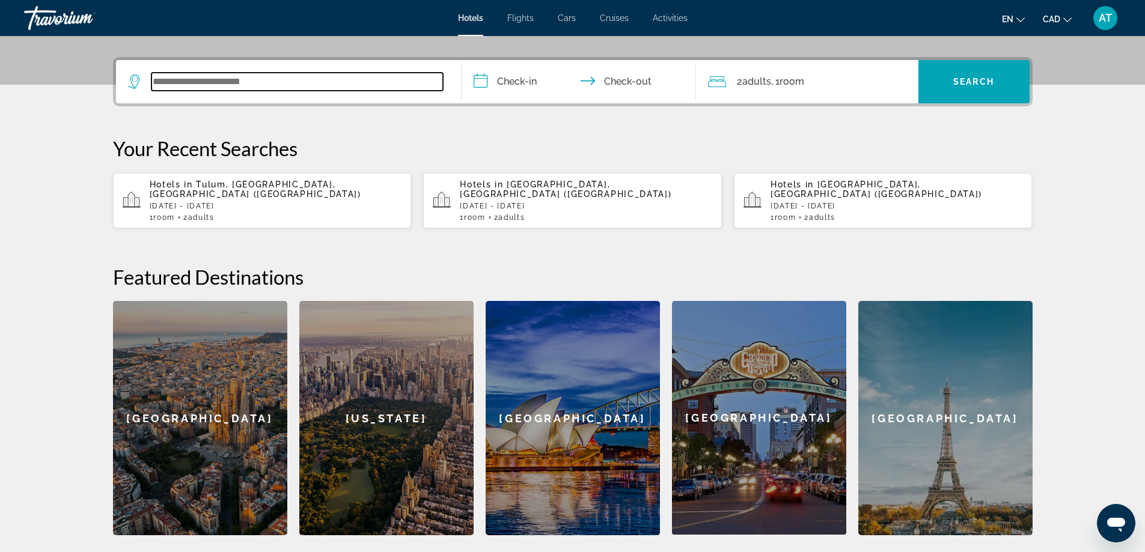
scroll to position [294, 0]
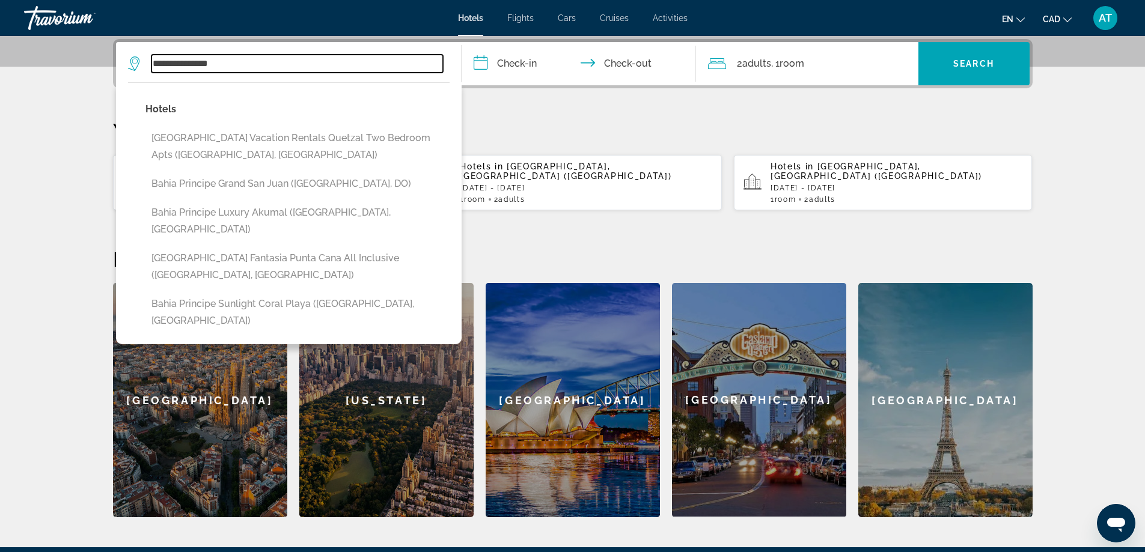
click at [153, 60] on input "**********" at bounding box center [296, 64] width 291 height 18
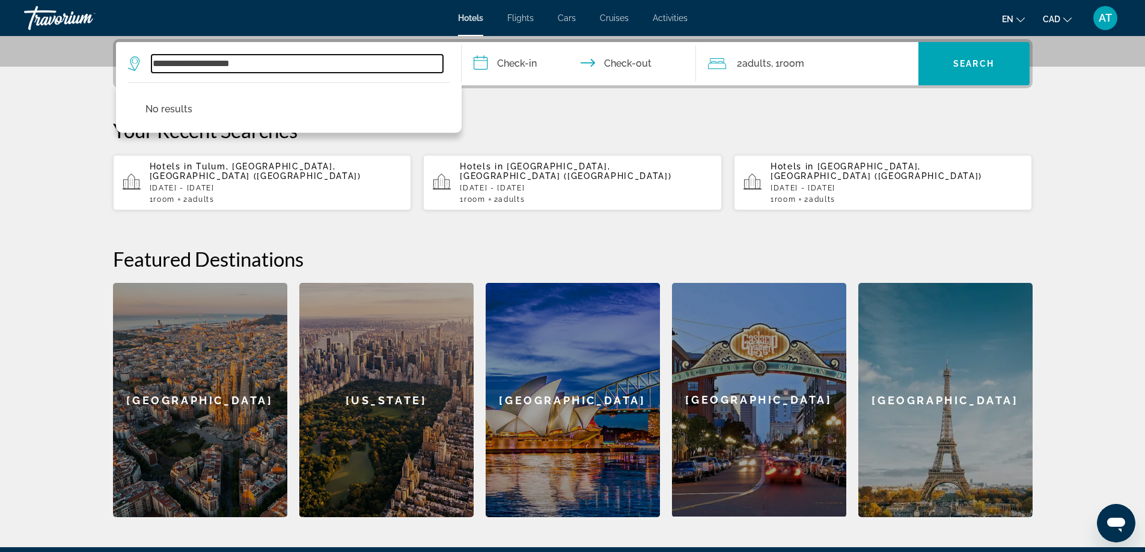
click at [273, 66] on input "**********" at bounding box center [296, 64] width 291 height 18
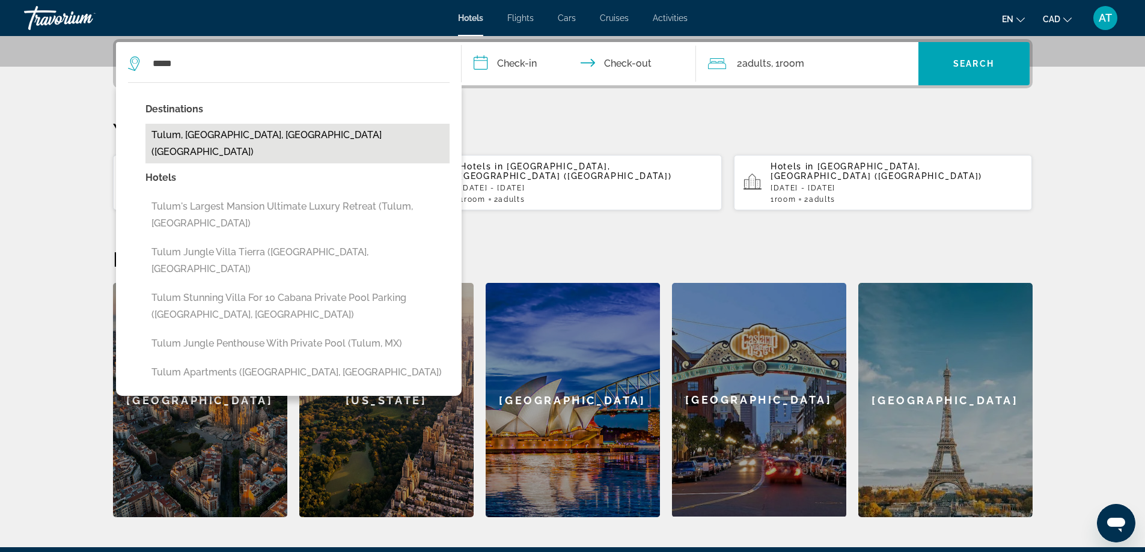
click at [240, 139] on button "Tulum, [GEOGRAPHIC_DATA], [GEOGRAPHIC_DATA] ([GEOGRAPHIC_DATA])" at bounding box center [297, 144] width 304 height 40
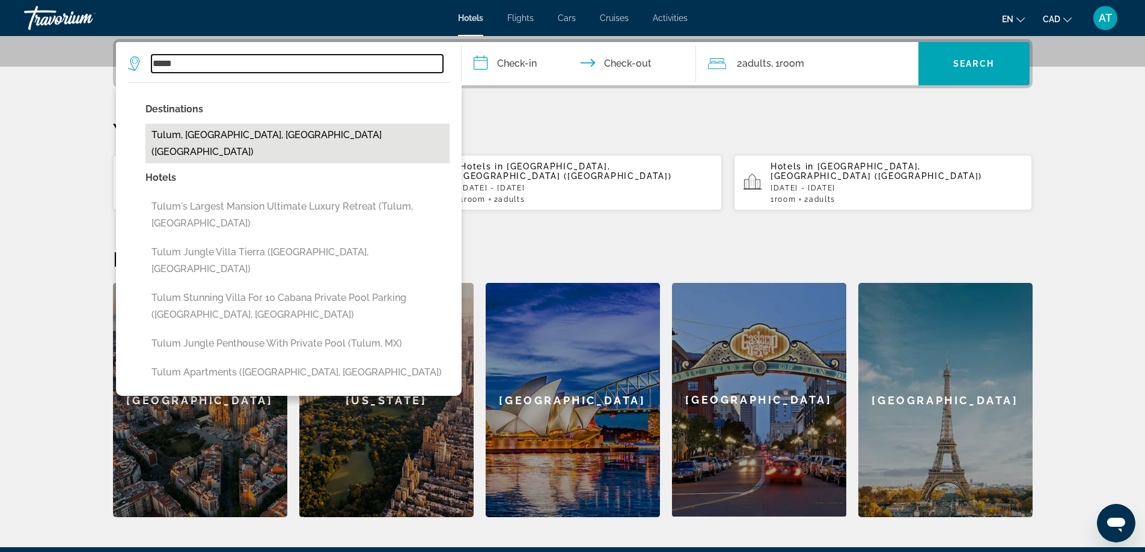
type input "**********"
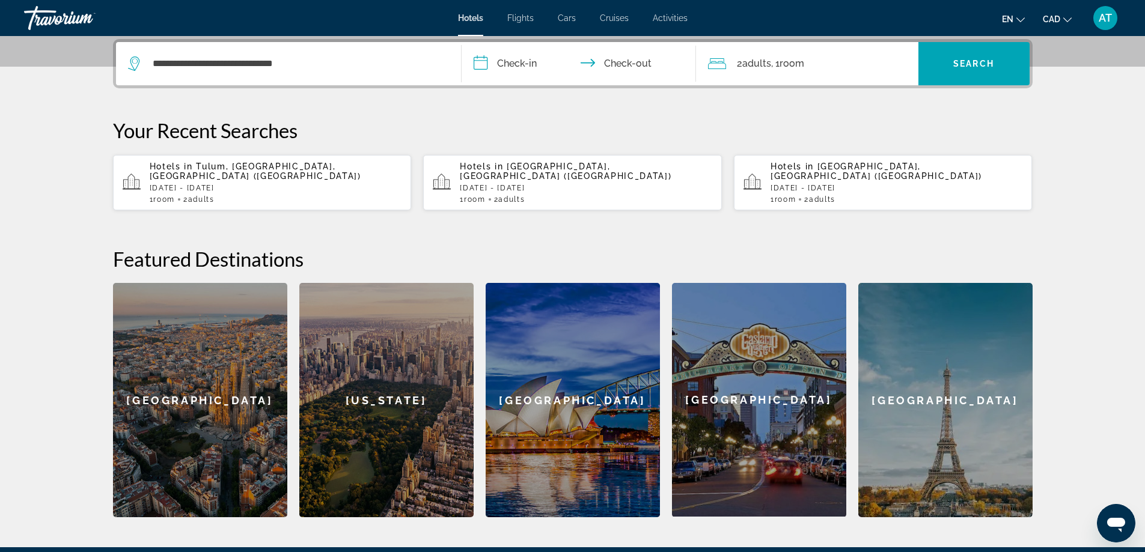
click at [513, 65] on input "**********" at bounding box center [581, 65] width 239 height 47
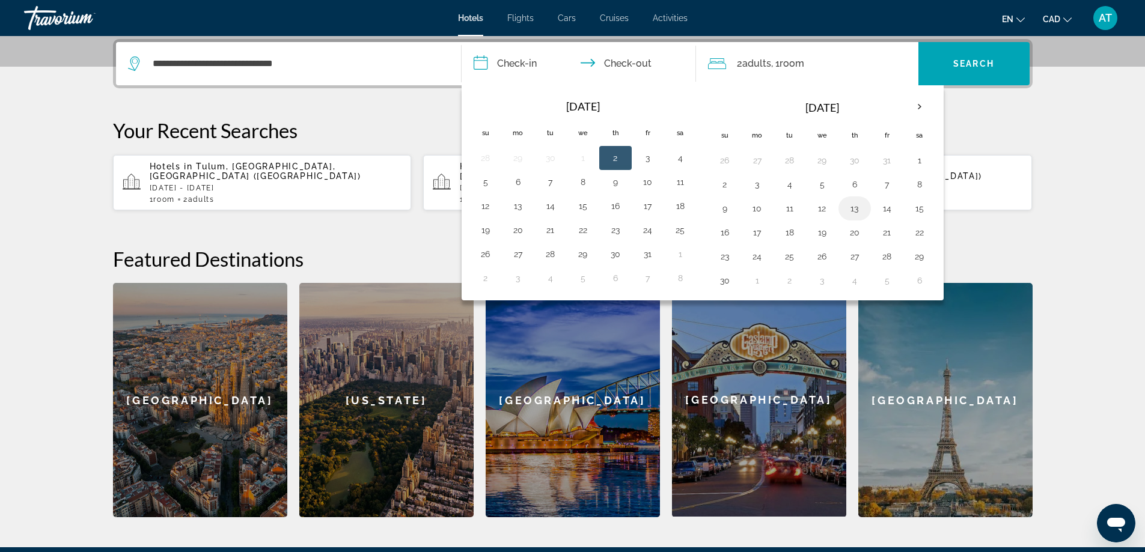
click at [855, 205] on button "13" at bounding box center [854, 208] width 19 height 17
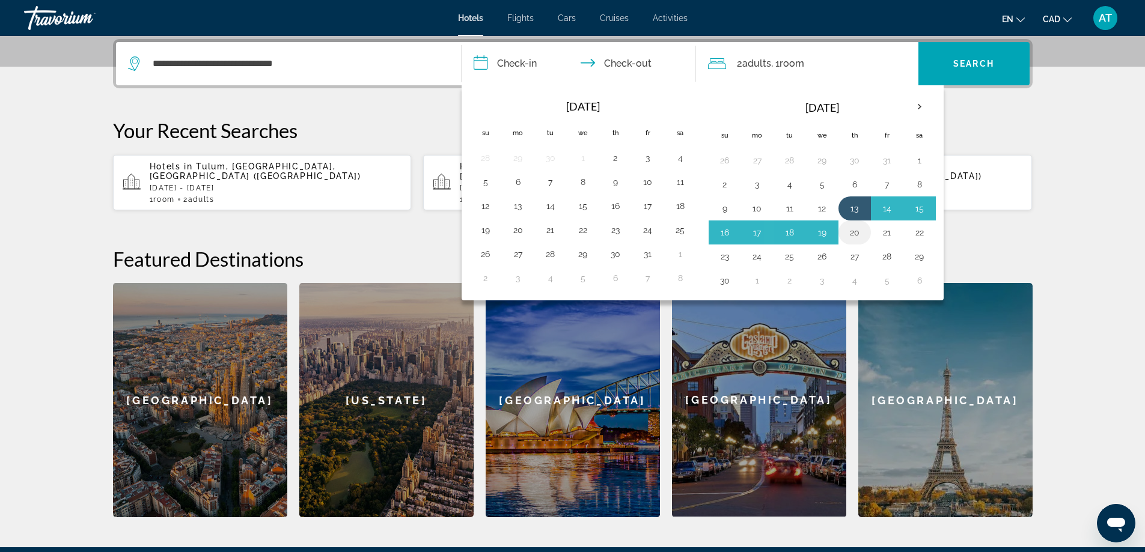
click at [852, 230] on button "20" at bounding box center [854, 232] width 19 height 17
type input "**********"
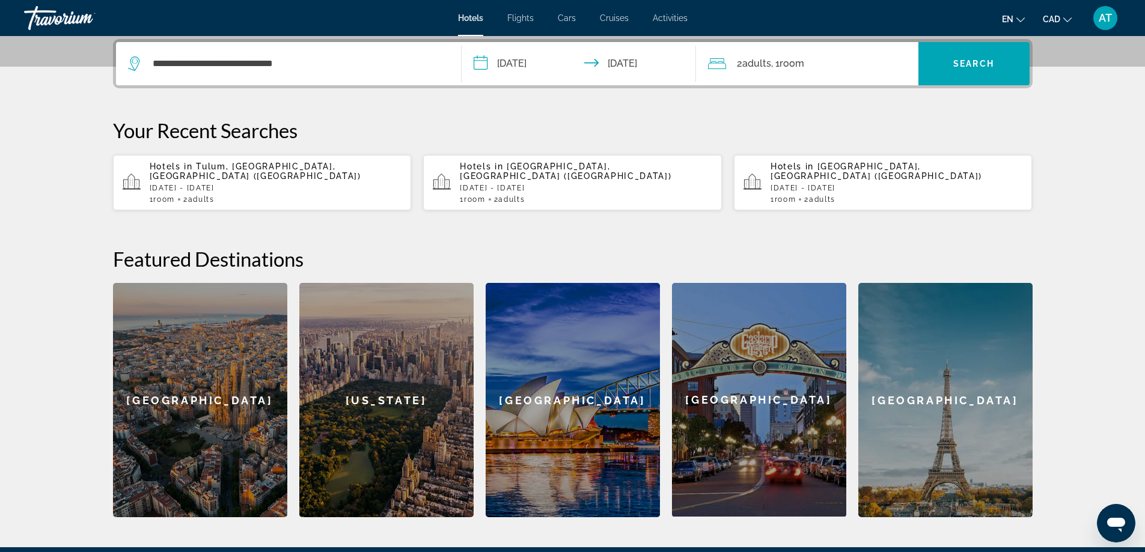
click at [801, 72] on div "2 Adult Adults , 1 Room rooms" at bounding box center [813, 63] width 210 height 43
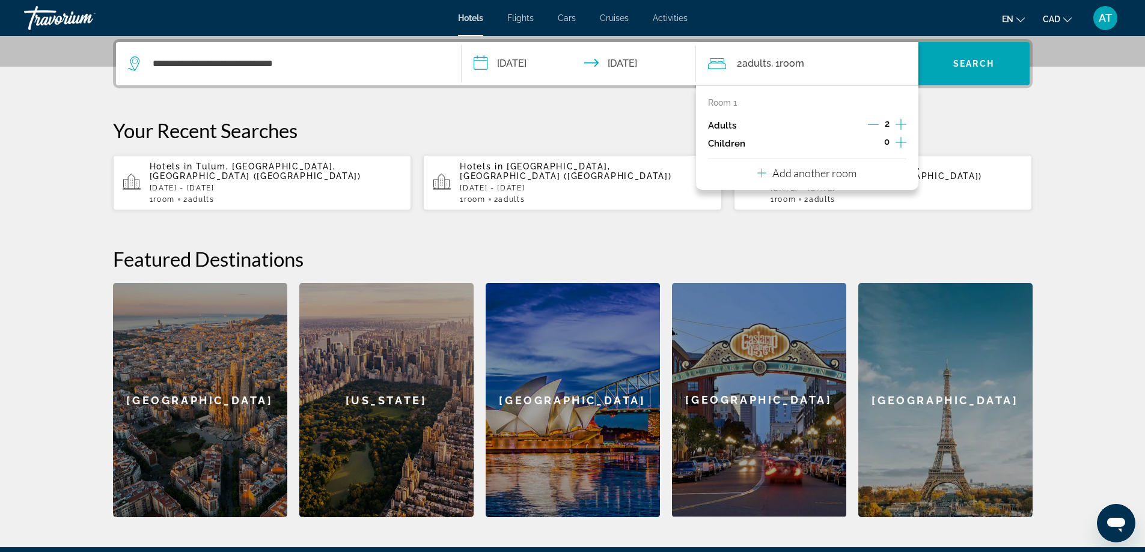
click at [900, 122] on icon "Increment adults" at bounding box center [900, 124] width 11 height 11
click at [960, 57] on span "Search widget" at bounding box center [973, 63] width 111 height 29
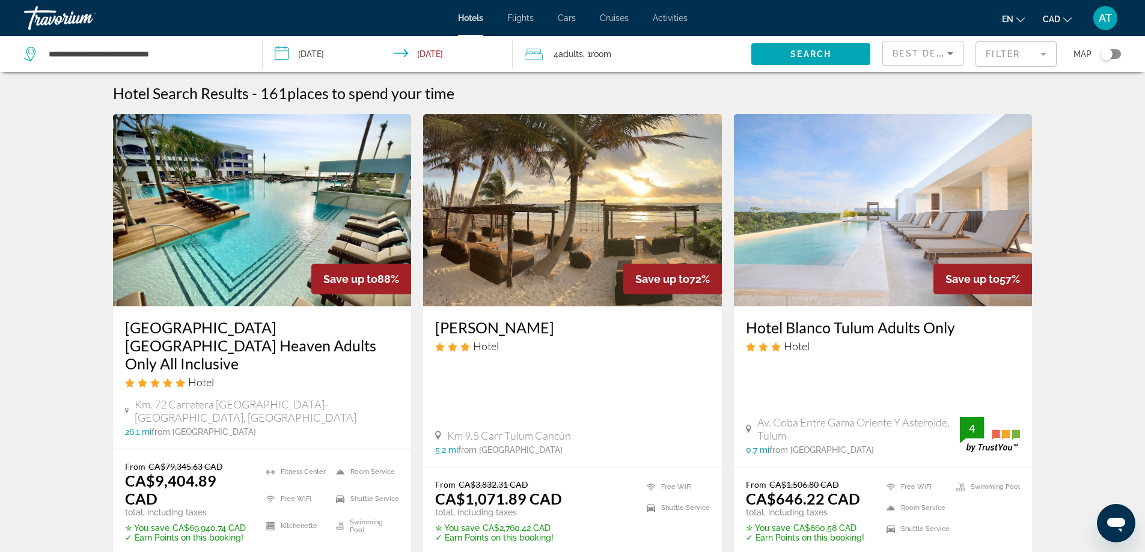
click at [612, 44] on div "4 Adult Adults , 1 Room rooms" at bounding box center [638, 54] width 227 height 36
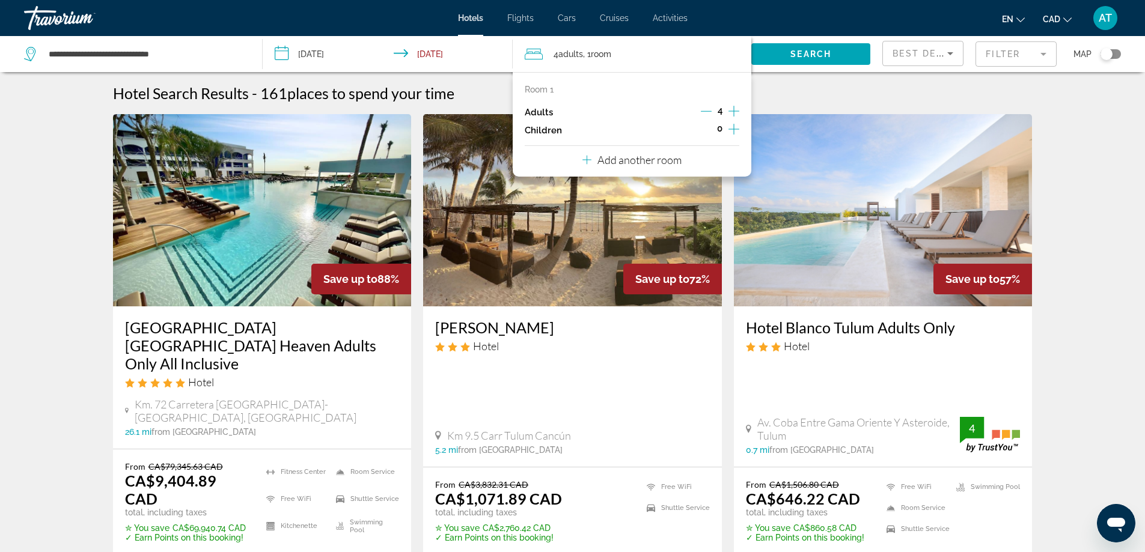
click at [707, 109] on icon "Decrement adults" at bounding box center [706, 111] width 11 height 11
click at [803, 50] on span "Search" at bounding box center [810, 54] width 41 height 10
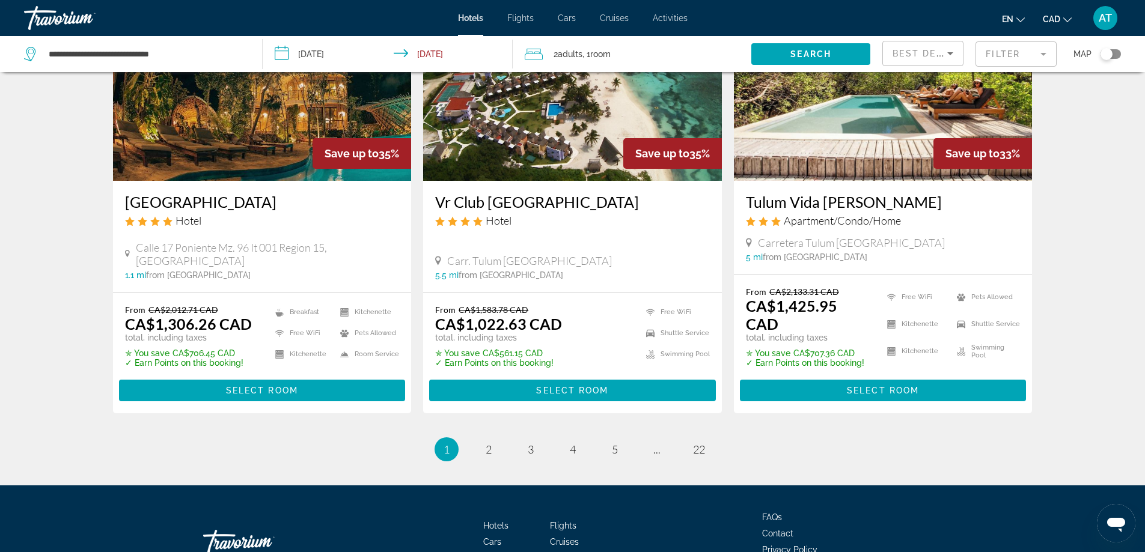
scroll to position [1537, 0]
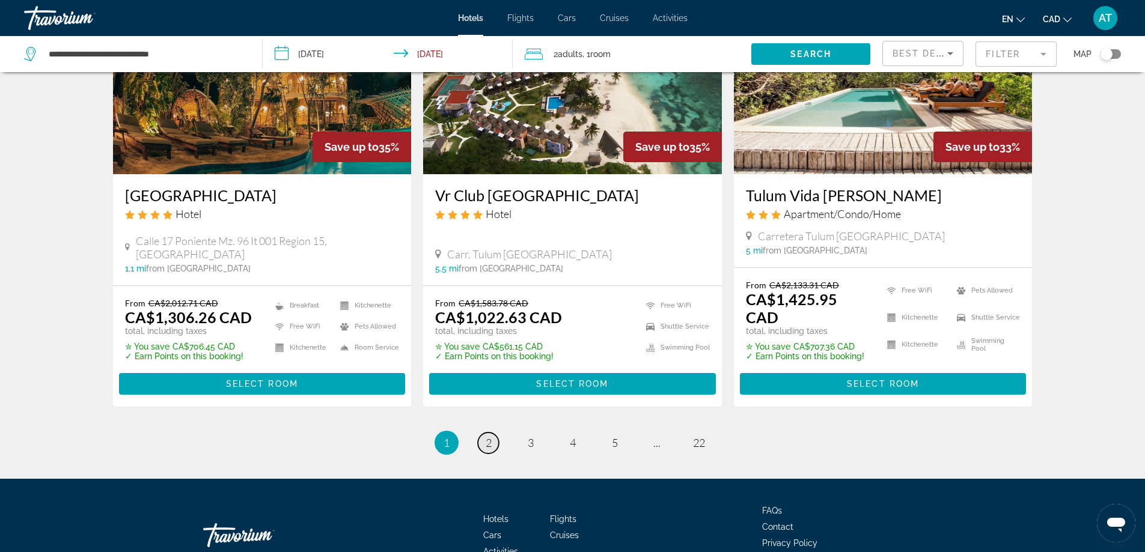
click at [489, 436] on span "2" at bounding box center [489, 442] width 6 height 13
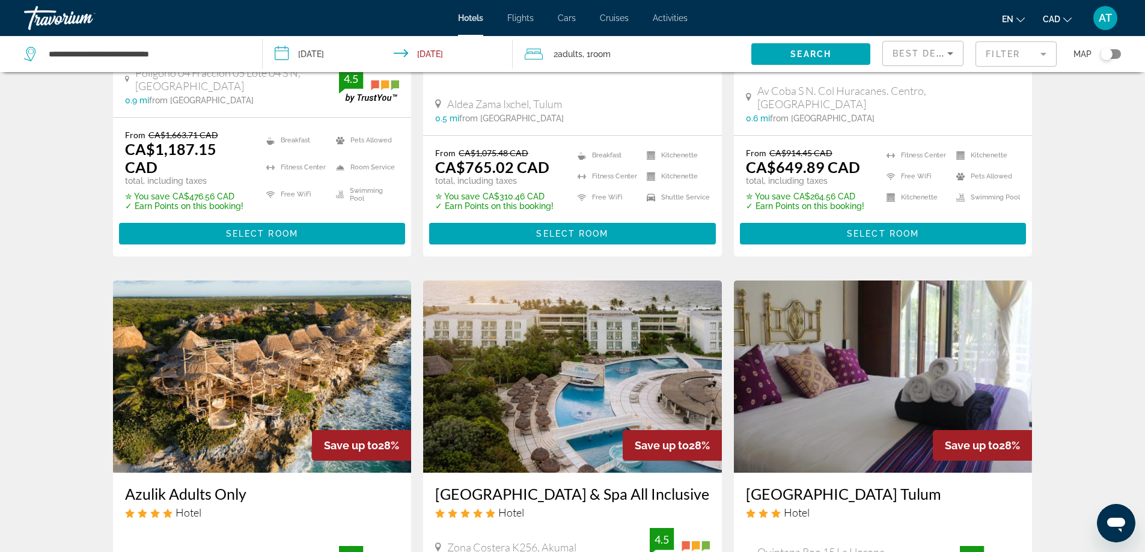
scroll to position [1442, 0]
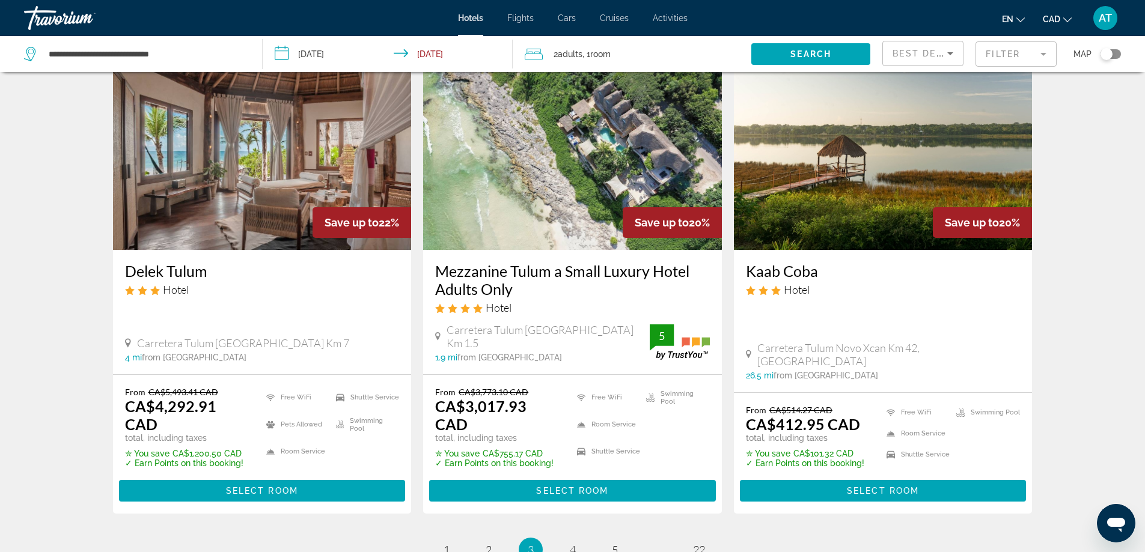
scroll to position [1563, 0]
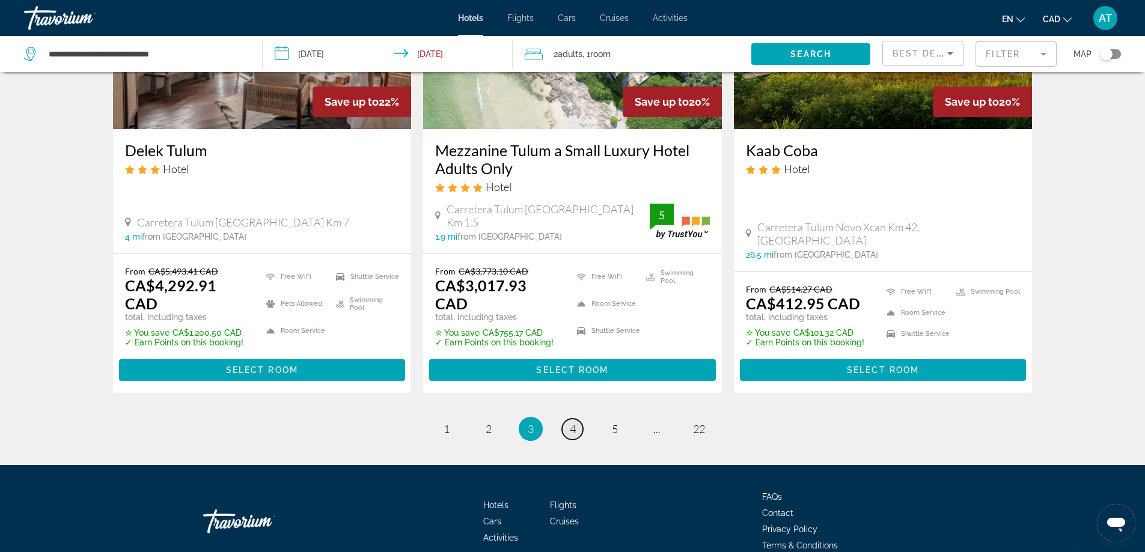
click at [568, 419] on link "page 4" at bounding box center [572, 429] width 21 height 21
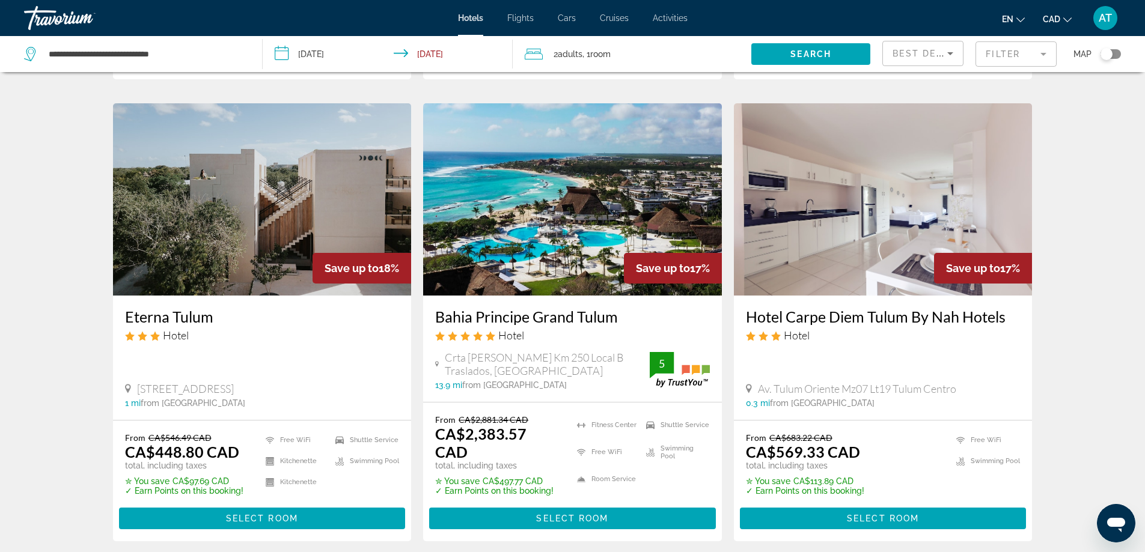
scroll to position [481, 0]
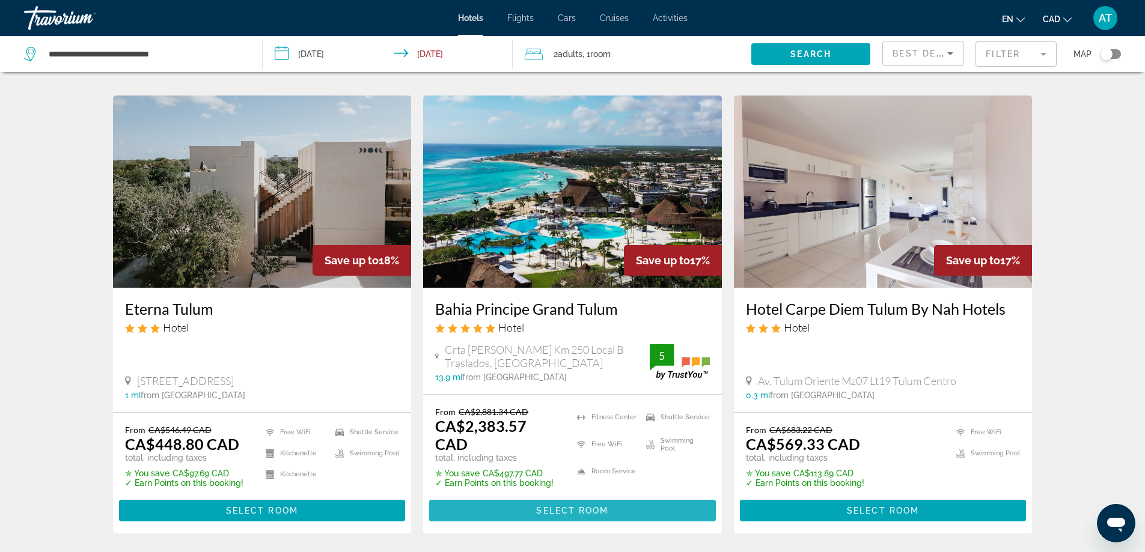
click at [539, 506] on span "Select Room" at bounding box center [572, 511] width 72 height 10
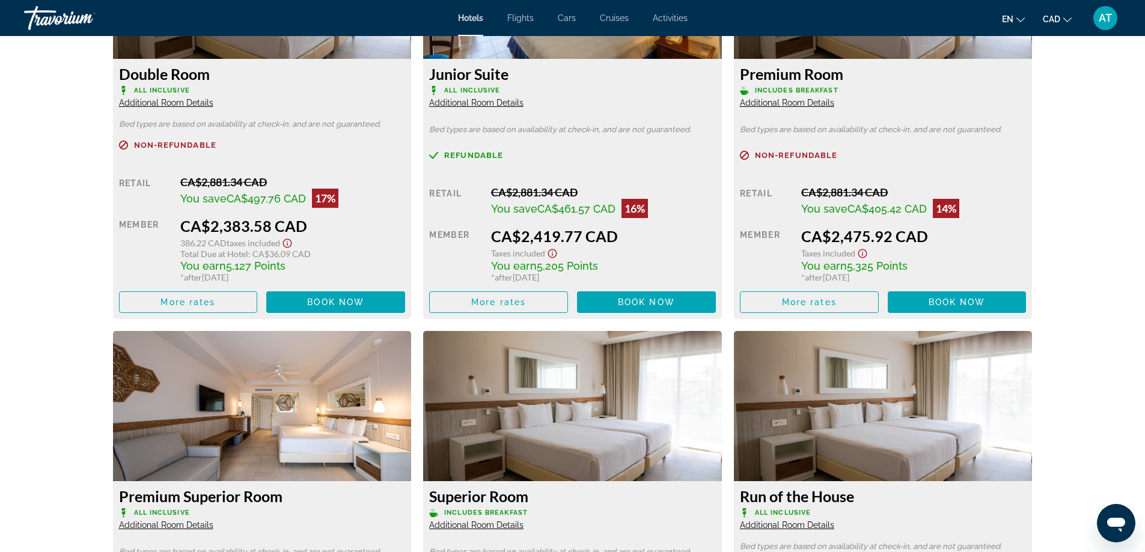
scroll to position [1803, 0]
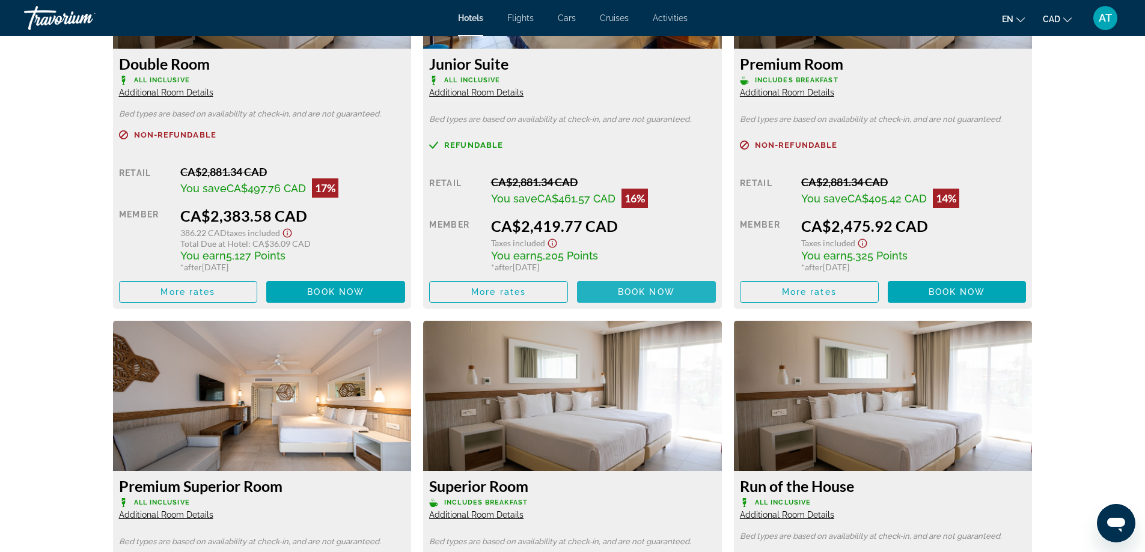
click at [606, 289] on span "Main content" at bounding box center [646, 292] width 139 height 29
